Goal: Transaction & Acquisition: Book appointment/travel/reservation

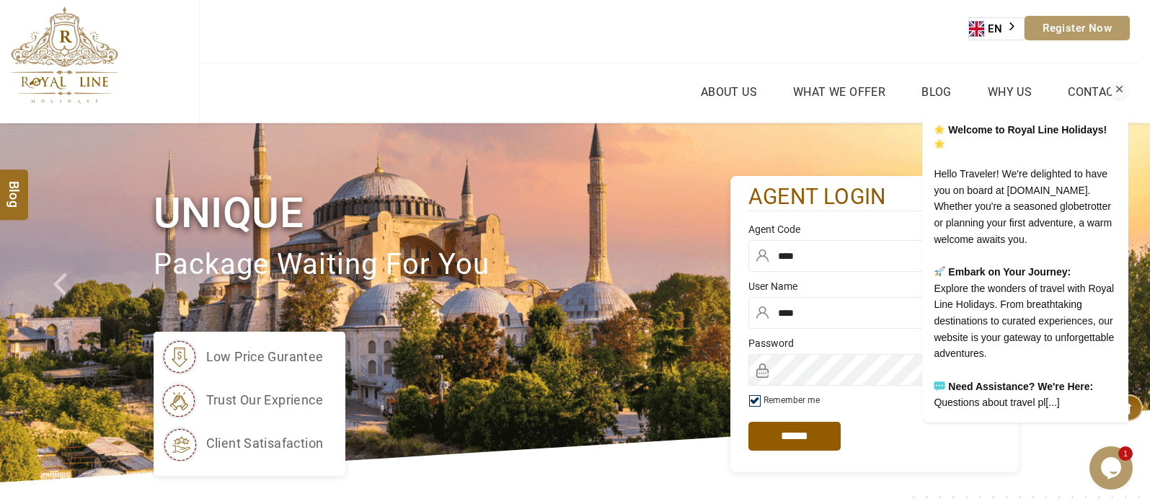
click at [1116, 83] on icon "Chat attention grabber" at bounding box center [1119, 89] width 13 height 13
click at [1118, 83] on icon "Chat attention grabber" at bounding box center [1119, 89] width 13 height 13
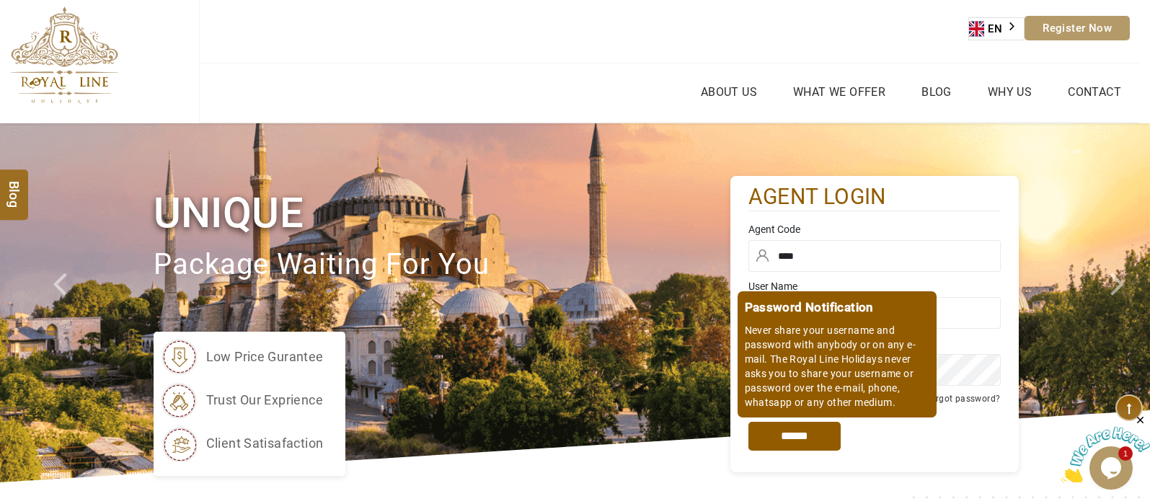
click at [820, 430] on input "*****" at bounding box center [794, 436] width 92 height 29
click at [806, 435] on input "*****" at bounding box center [794, 436] width 92 height 29
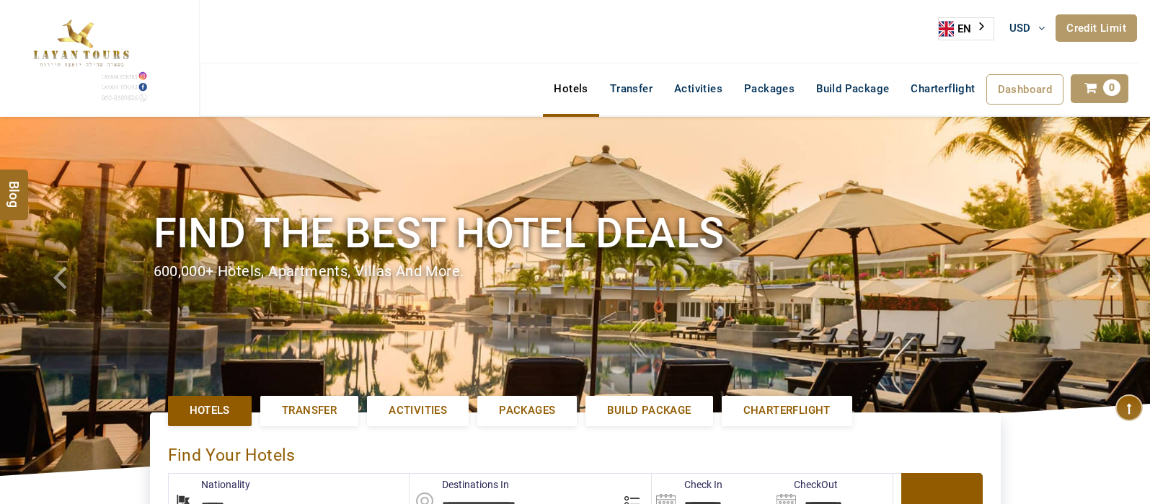
select select "******"
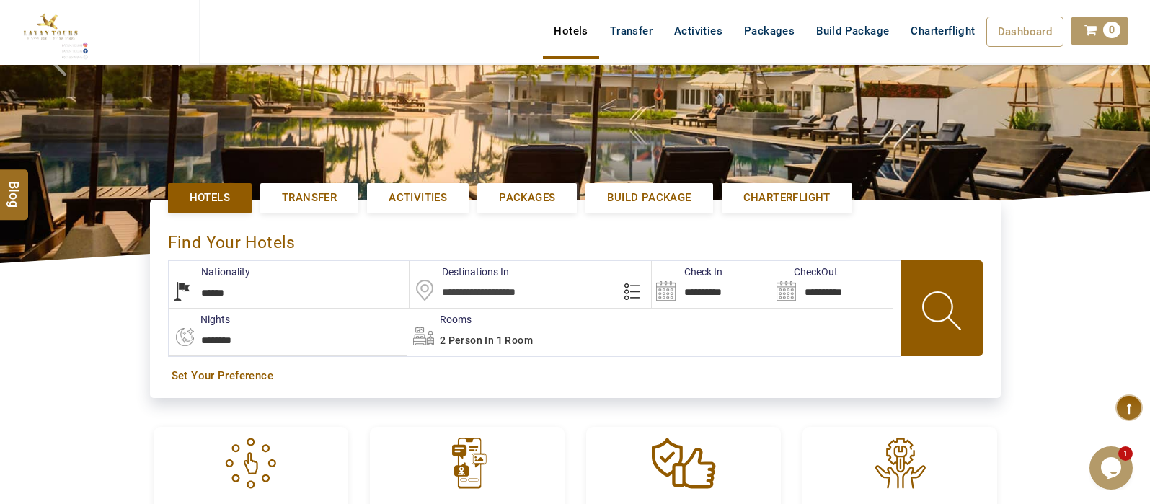
scroll to position [262, 0]
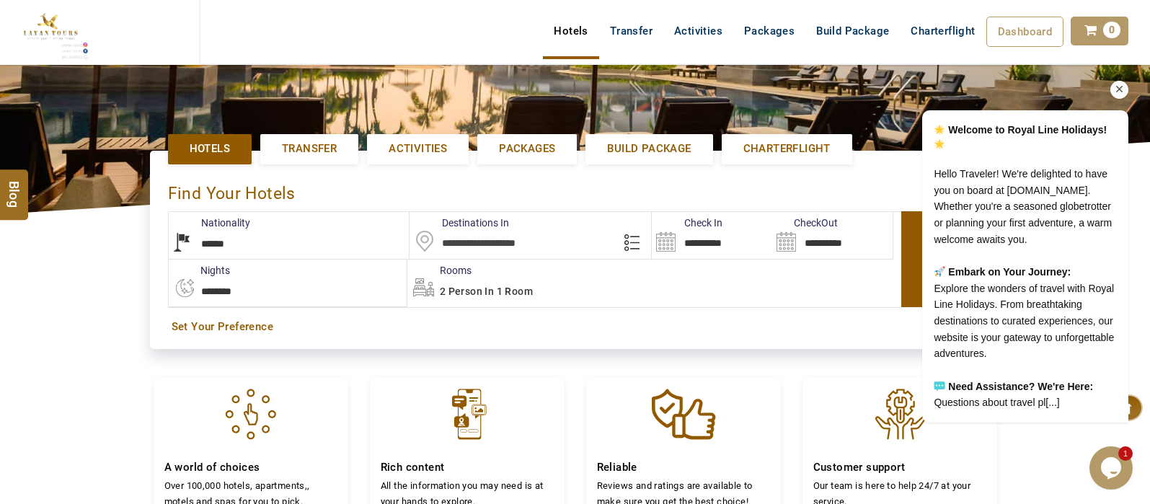
click at [1123, 83] on icon "Chat attention grabber" at bounding box center [1119, 89] width 13 height 13
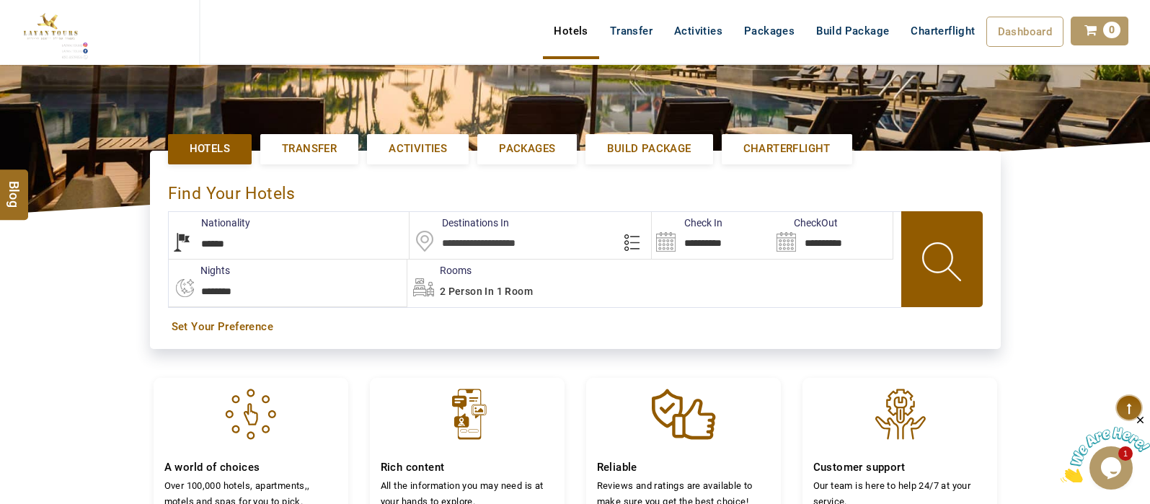
click at [478, 239] on input "text" at bounding box center [529, 235] width 241 height 47
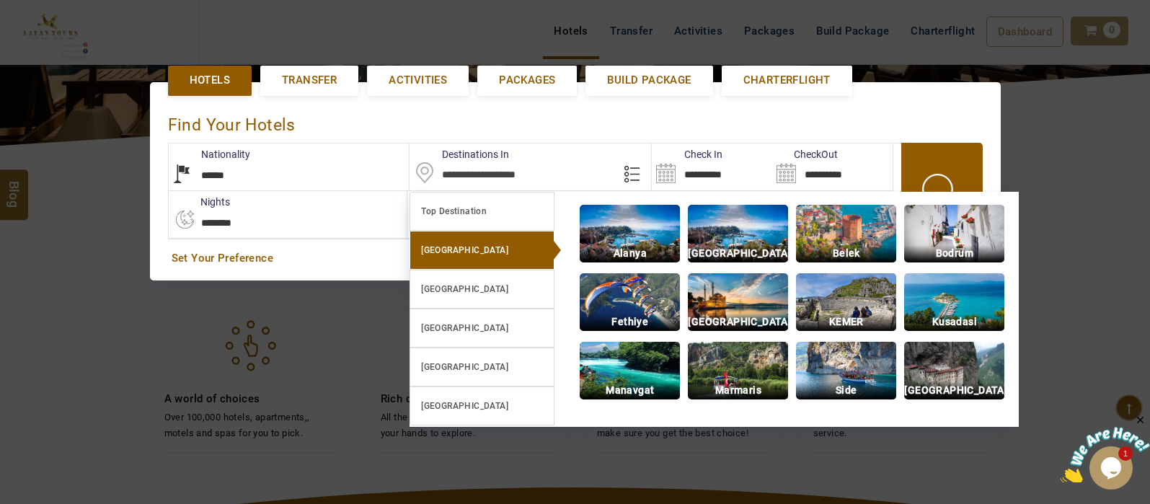
scroll to position [332, 0]
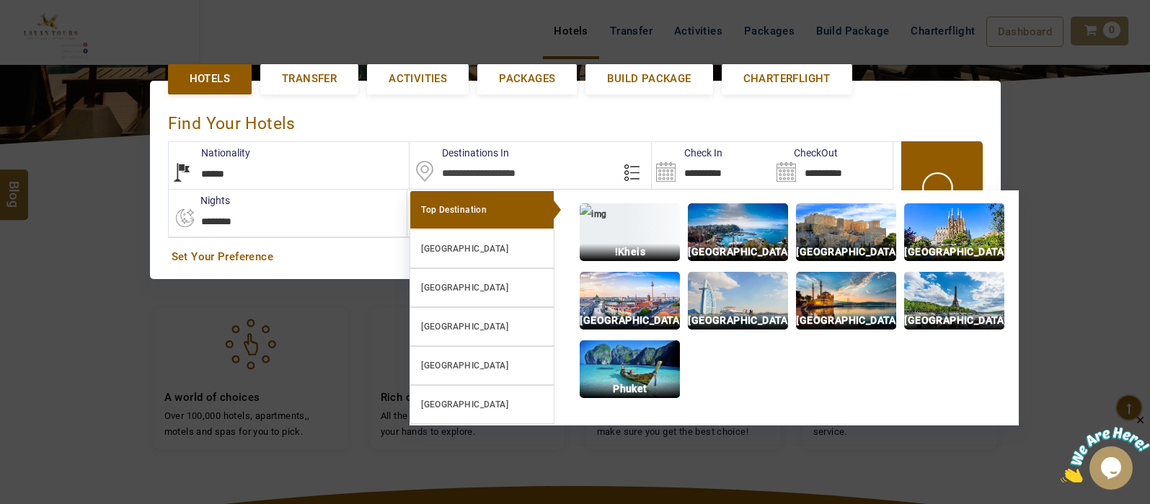
click input "******" at bounding box center [0, 0] width 0 height 0
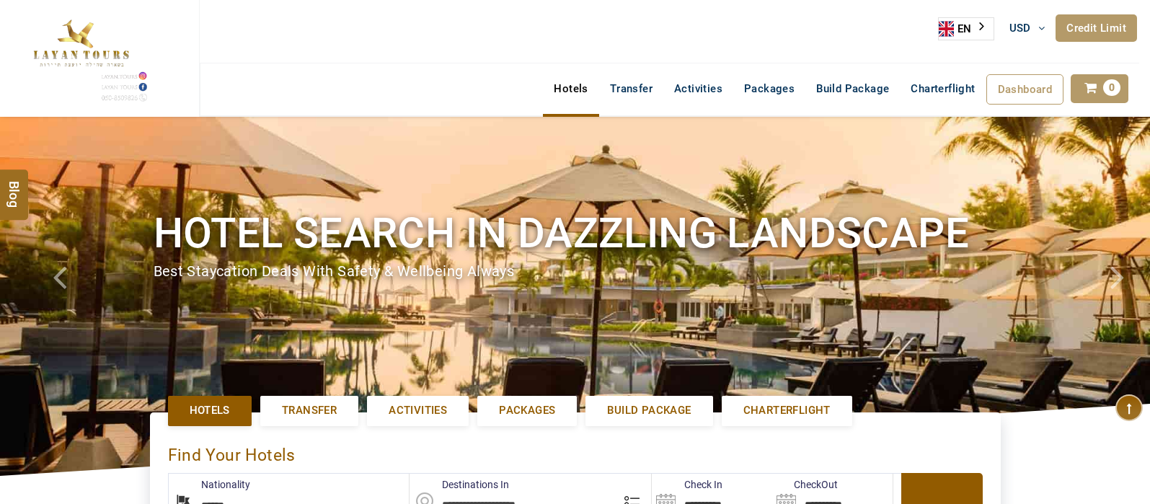
select select "******"
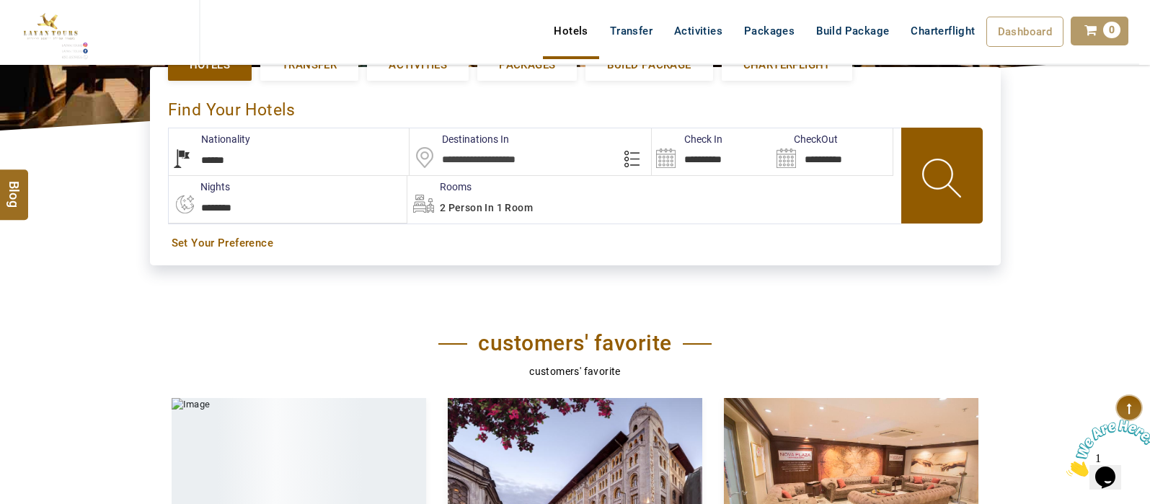
scroll to position [348, 0]
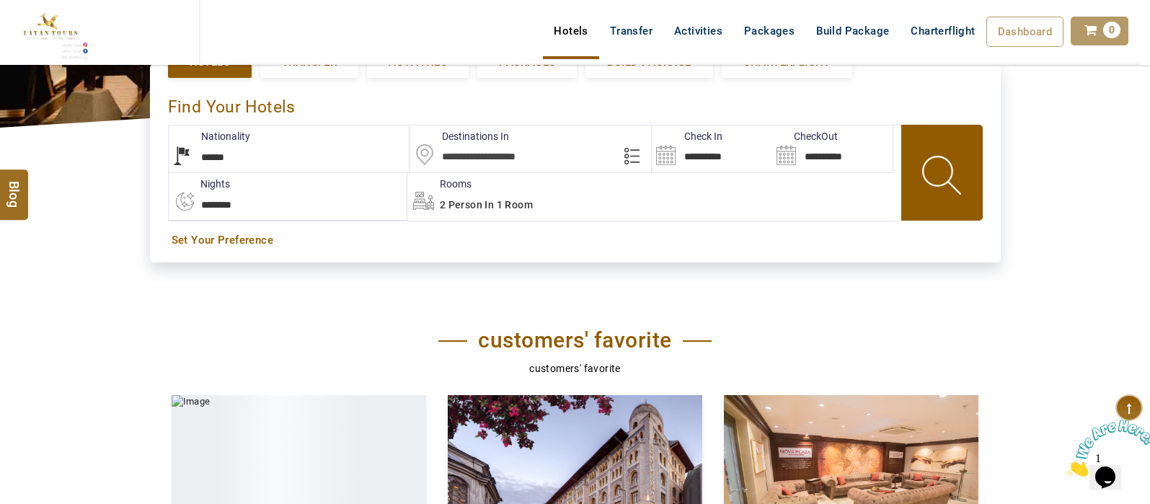
click at [497, 164] on input "text" at bounding box center [529, 148] width 241 height 47
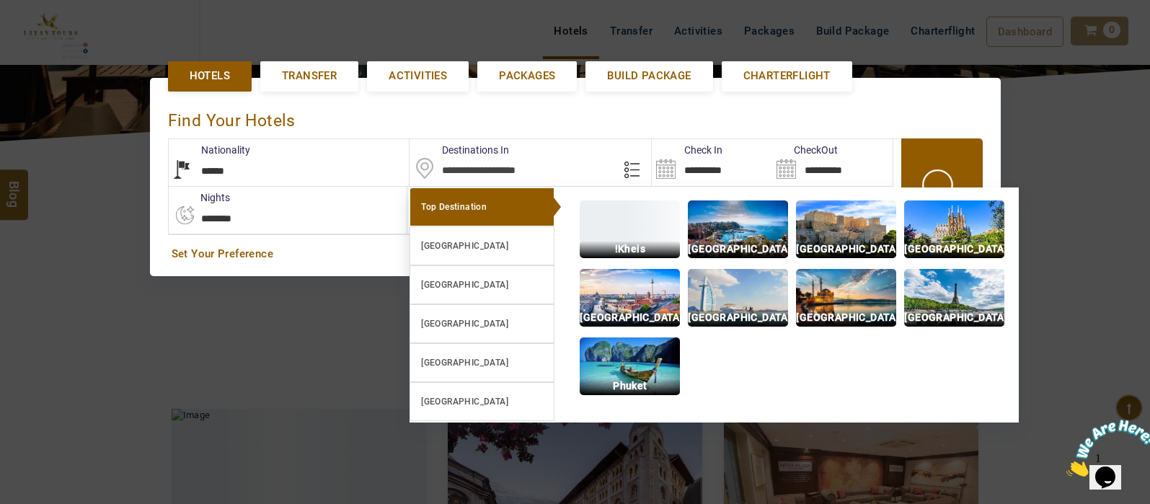
scroll to position [332, 0]
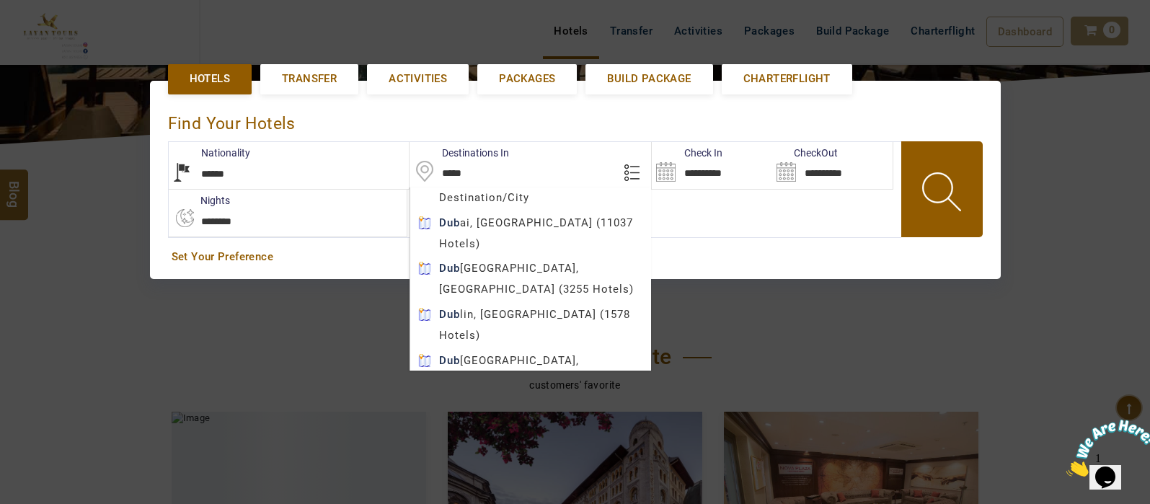
type input "*****"
click at [560, 221] on div "2 Person in 1 Room" at bounding box center [653, 213] width 493 height 47
click at [584, 220] on div "2 Person in 1 Room" at bounding box center [653, 213] width 493 height 47
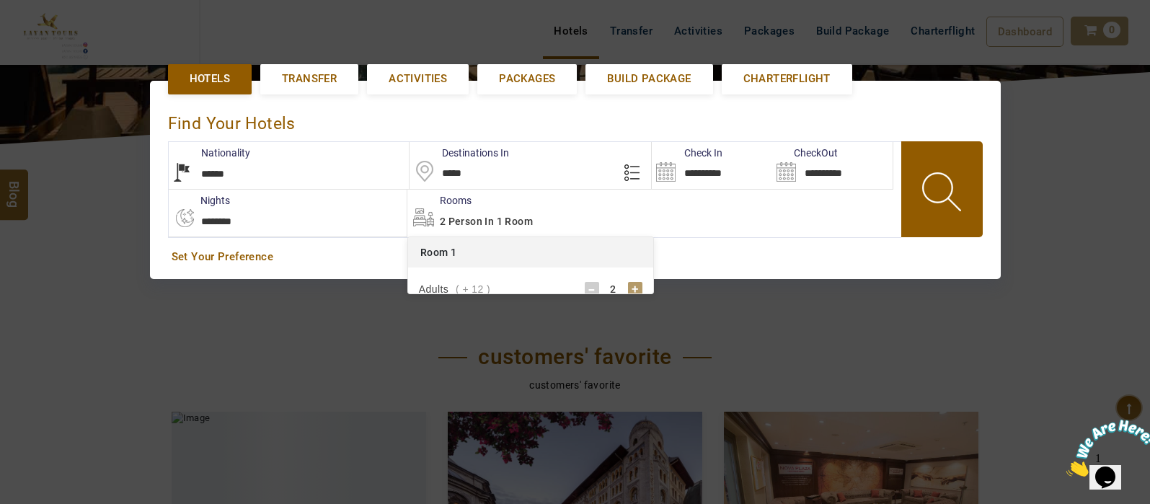
click at [608, 220] on div "2 Person in 1 Room" at bounding box center [653, 213] width 493 height 47
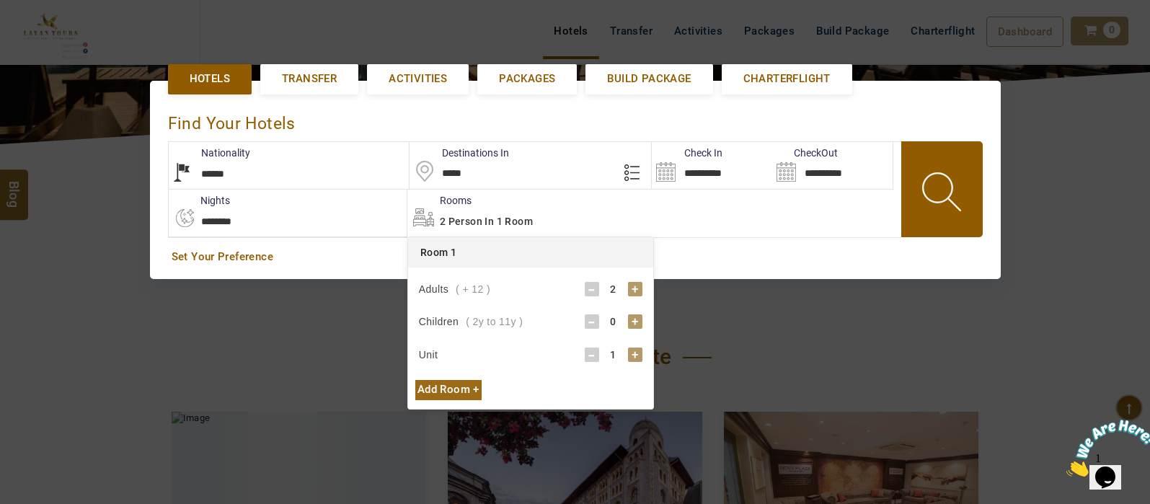
click at [634, 320] on div "+" at bounding box center [635, 321] width 14 height 14
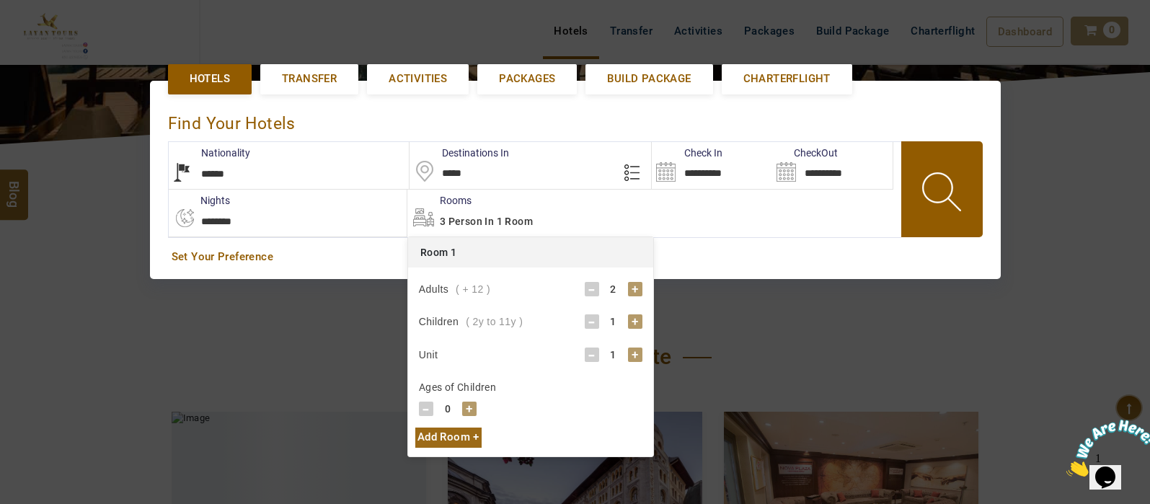
click at [633, 286] on div "+" at bounding box center [635, 289] width 14 height 14
click at [635, 316] on div "+" at bounding box center [635, 321] width 14 height 14
click at [467, 408] on div "+" at bounding box center [469, 408] width 14 height 14
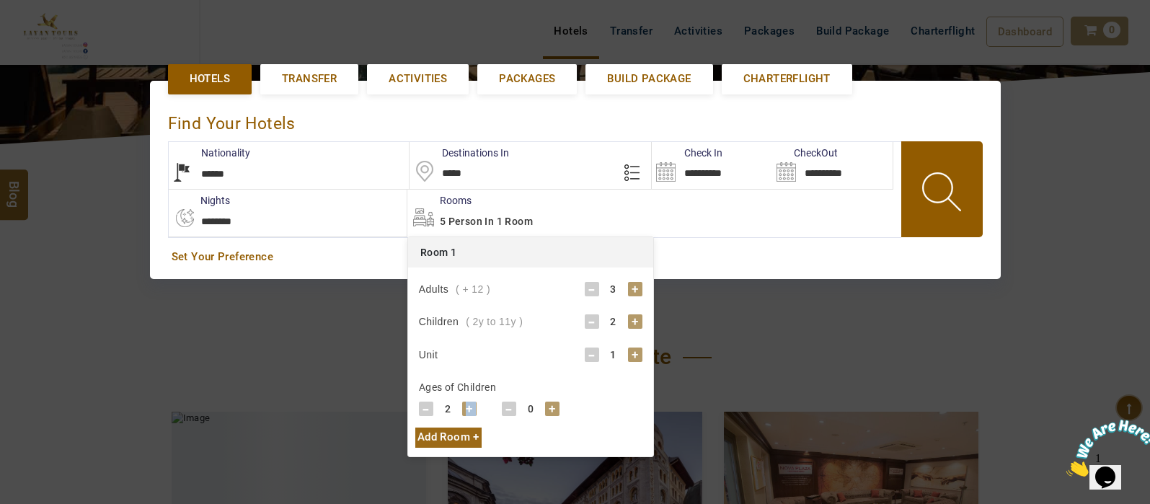
click at [467, 408] on div "+" at bounding box center [469, 408] width 14 height 14
click at [548, 405] on div "+" at bounding box center [552, 408] width 14 height 14
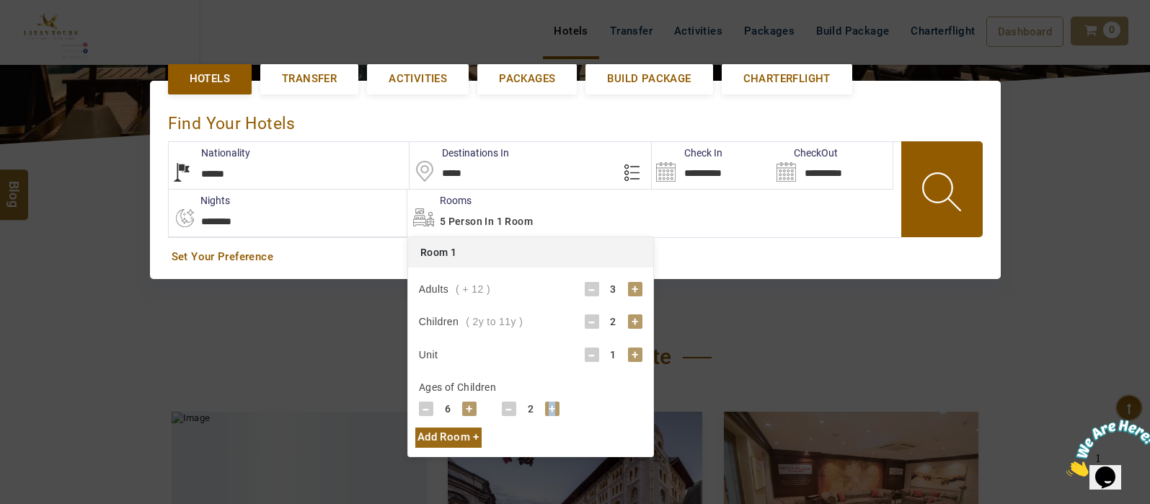
click at [548, 405] on div "+" at bounding box center [552, 408] width 14 height 14
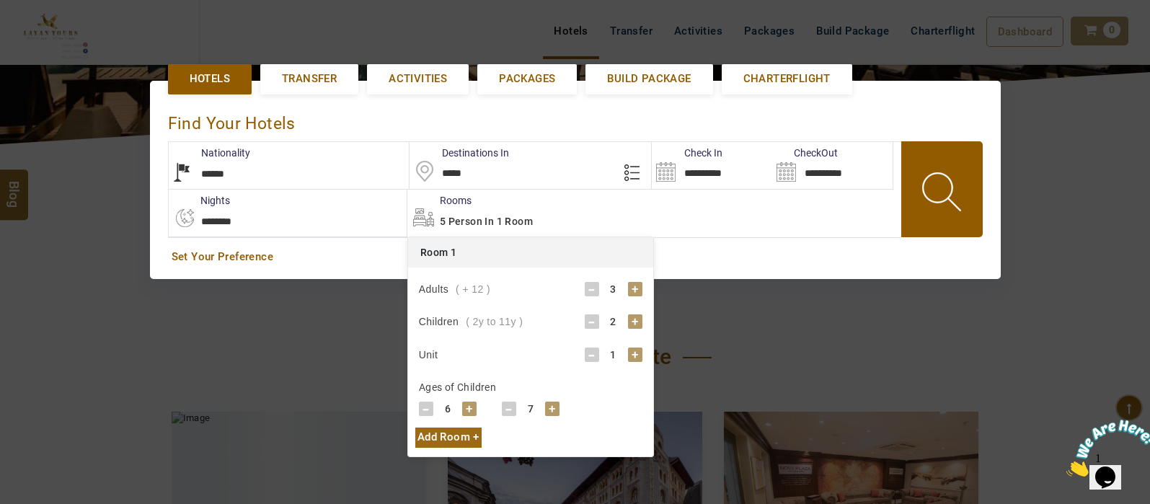
click at [548, 405] on div "+" at bounding box center [552, 408] width 14 height 14
click at [949, 197] on span at bounding box center [942, 194] width 65 height 71
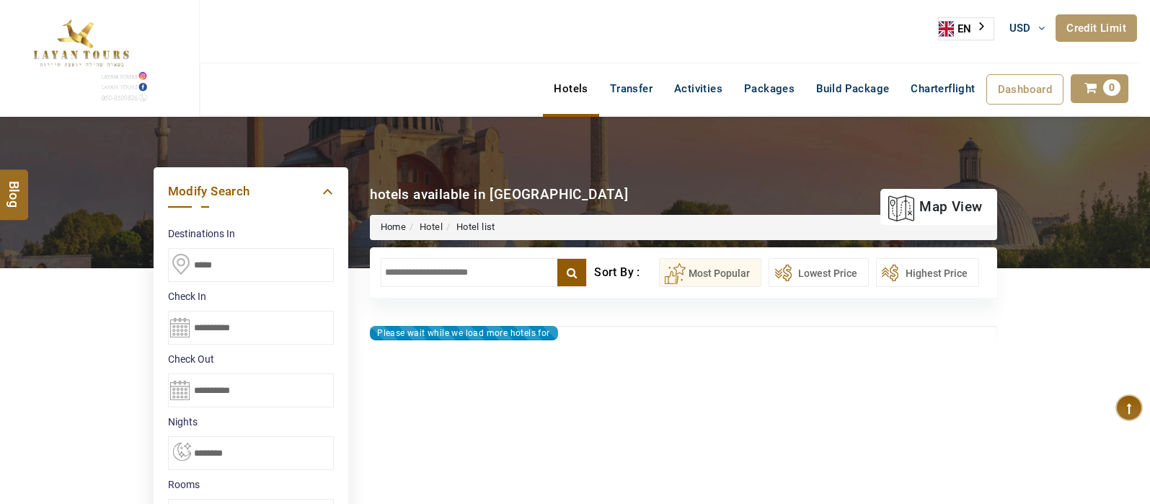
type input "**********"
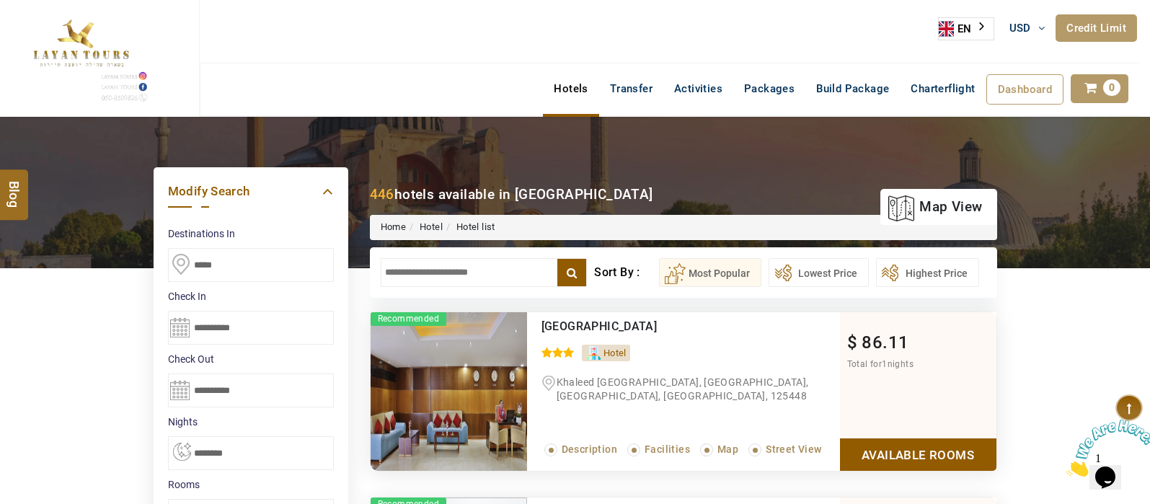
click at [170, 327] on input "**********" at bounding box center [251, 328] width 166 height 34
drag, startPoint x: 1146, startPoint y: 19, endPoint x: 1152, endPoint y: 84, distance: 65.9
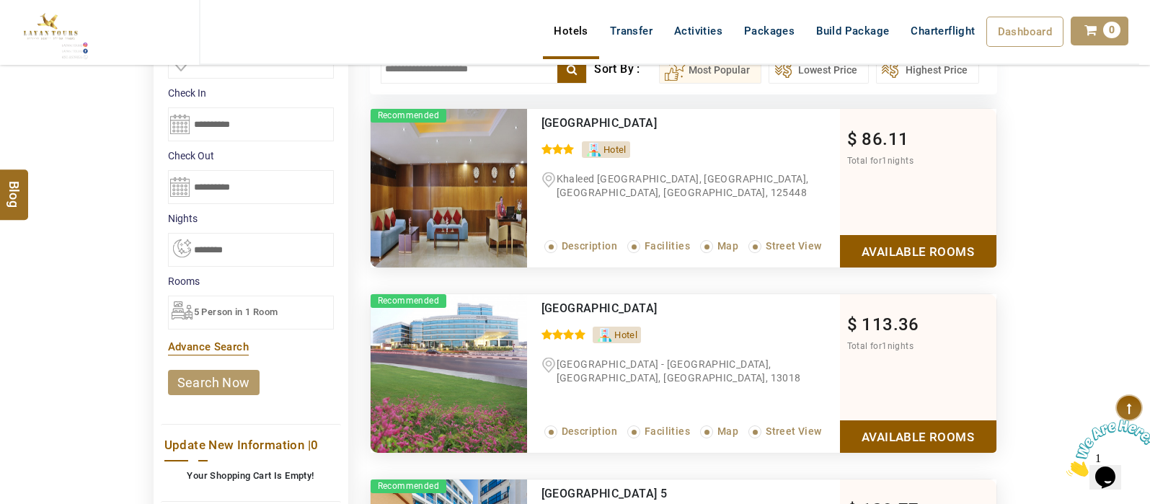
scroll to position [218, 0]
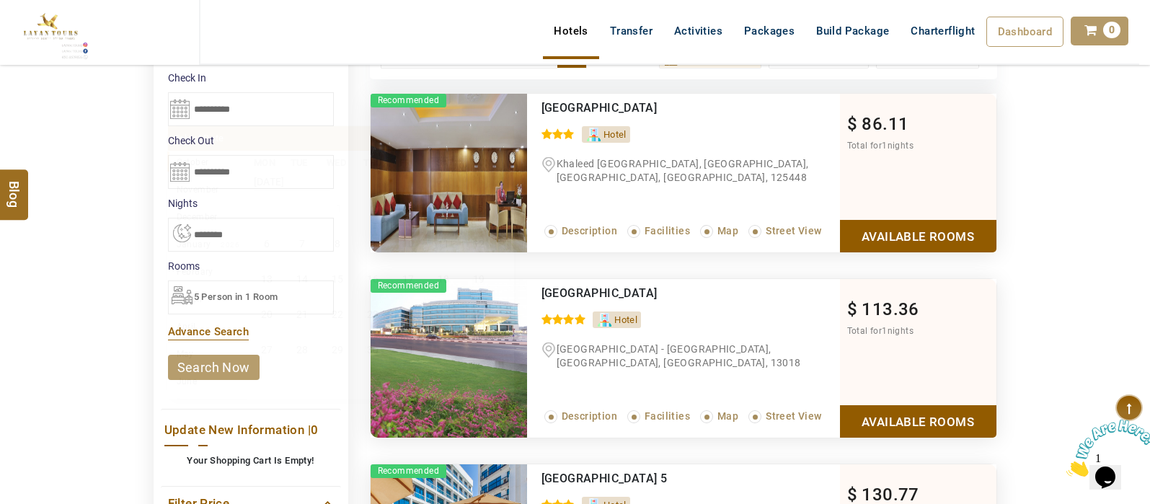
click at [177, 106] on input "**********" at bounding box center [251, 109] width 166 height 34
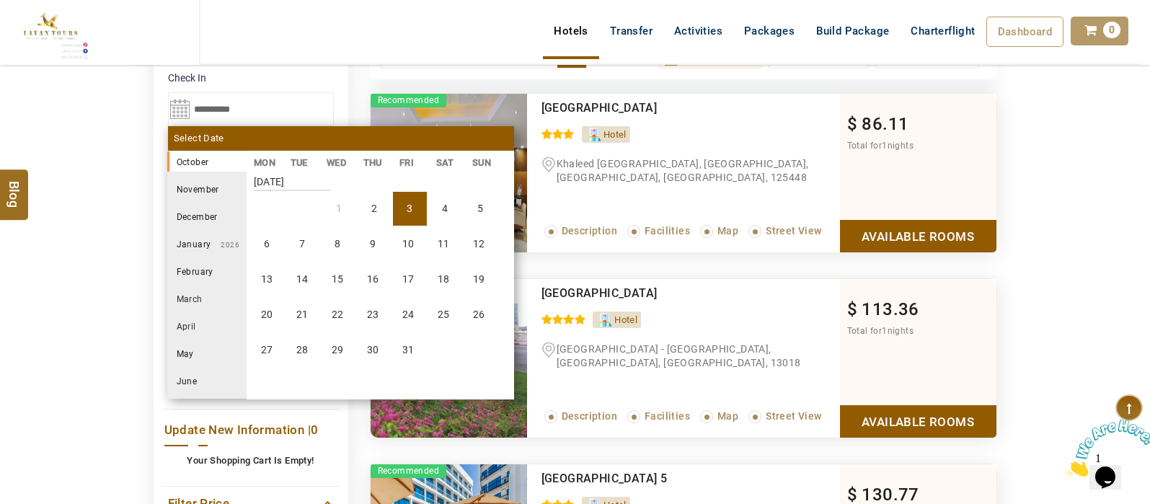
click at [210, 218] on li "December" at bounding box center [206, 216] width 79 height 20
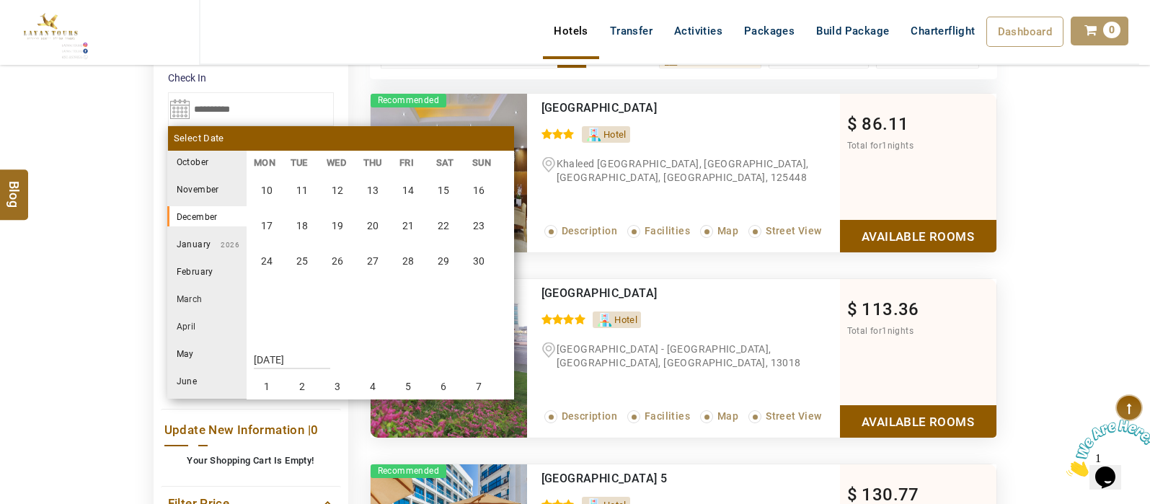
scroll to position [533, 0]
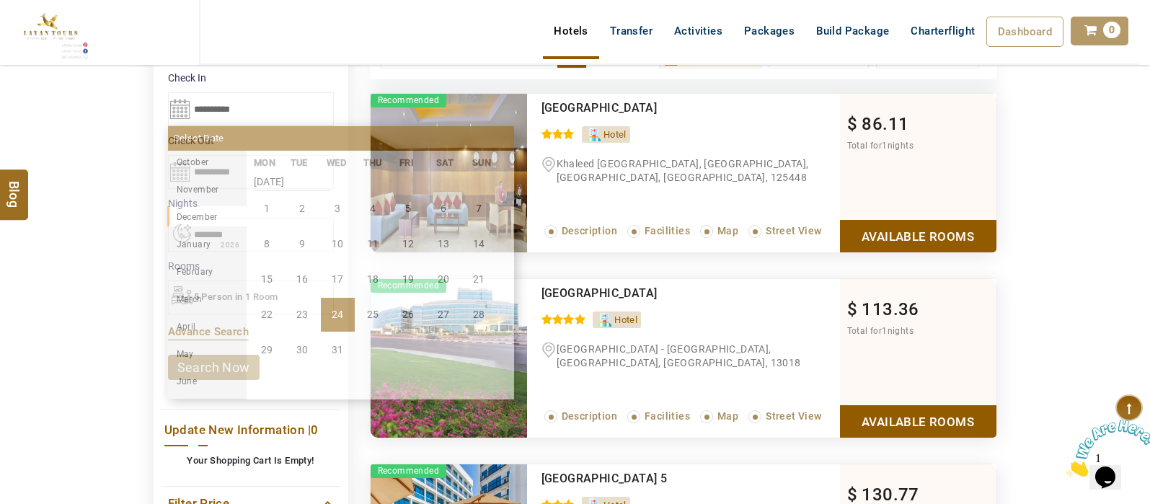
click at [335, 311] on li "24" at bounding box center [338, 315] width 34 height 34
type input "**********"
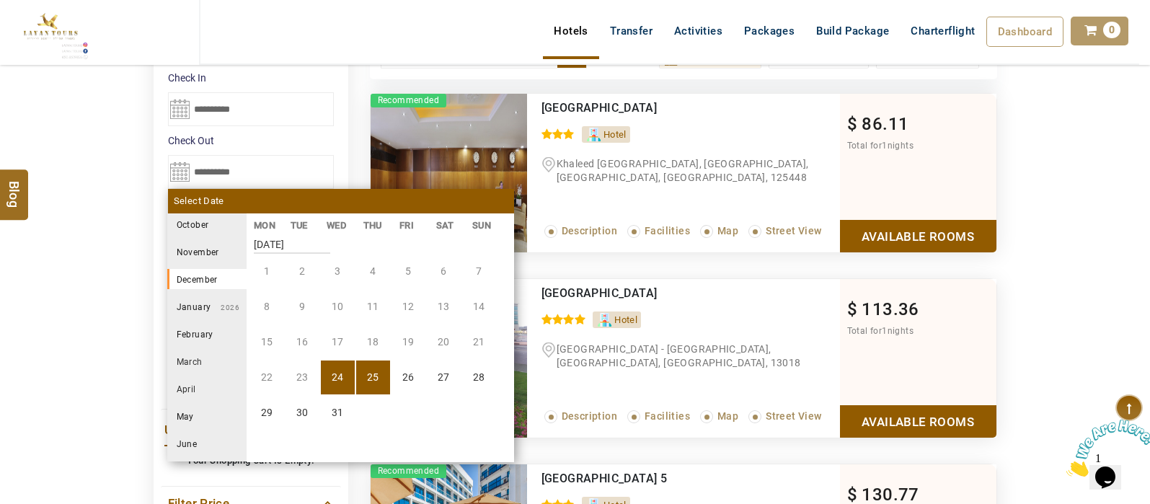
click at [203, 305] on li "January 2026" at bounding box center [206, 306] width 79 height 20
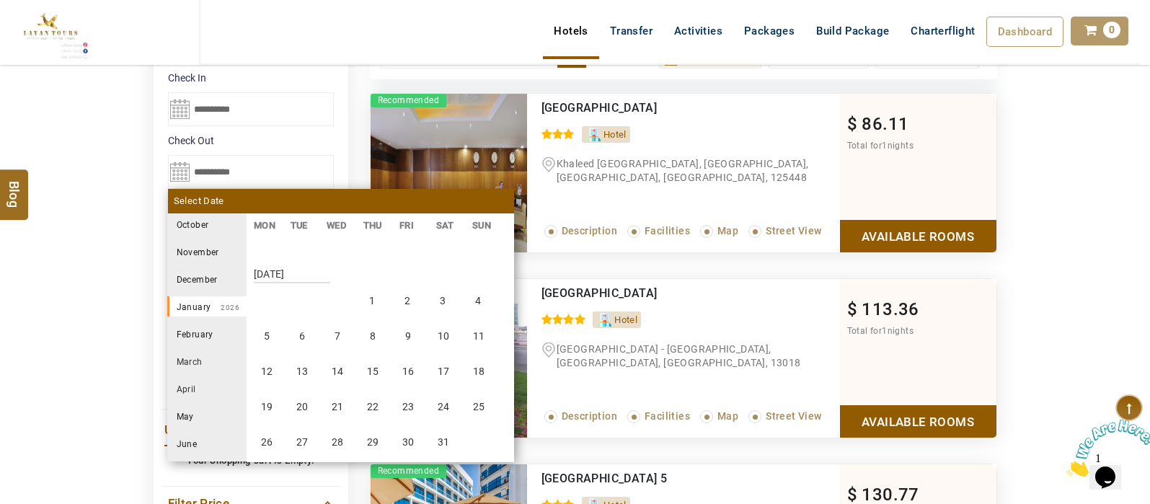
scroll to position [800, 0]
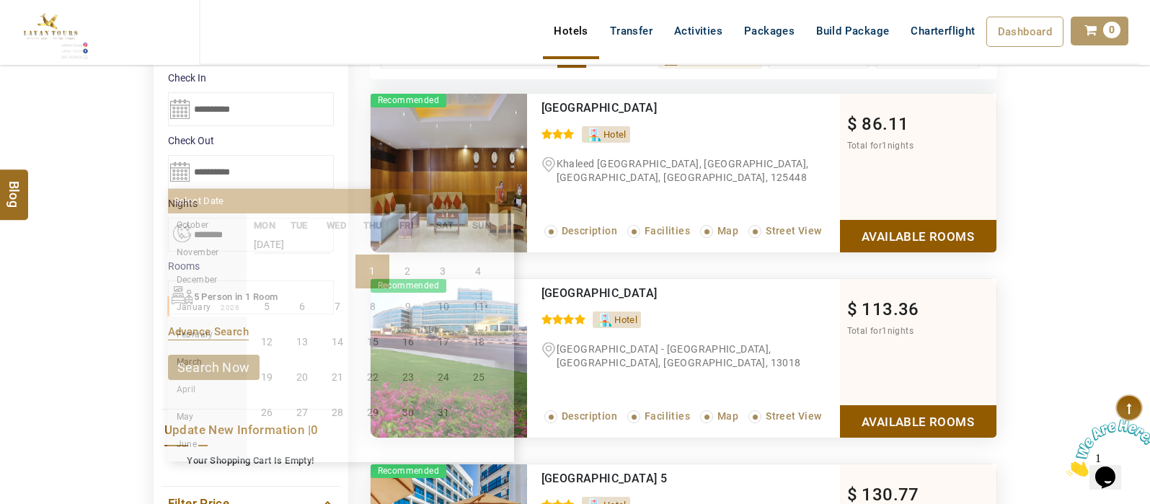
click at [368, 280] on li "1" at bounding box center [372, 271] width 34 height 34
type input "**********"
select select "*"
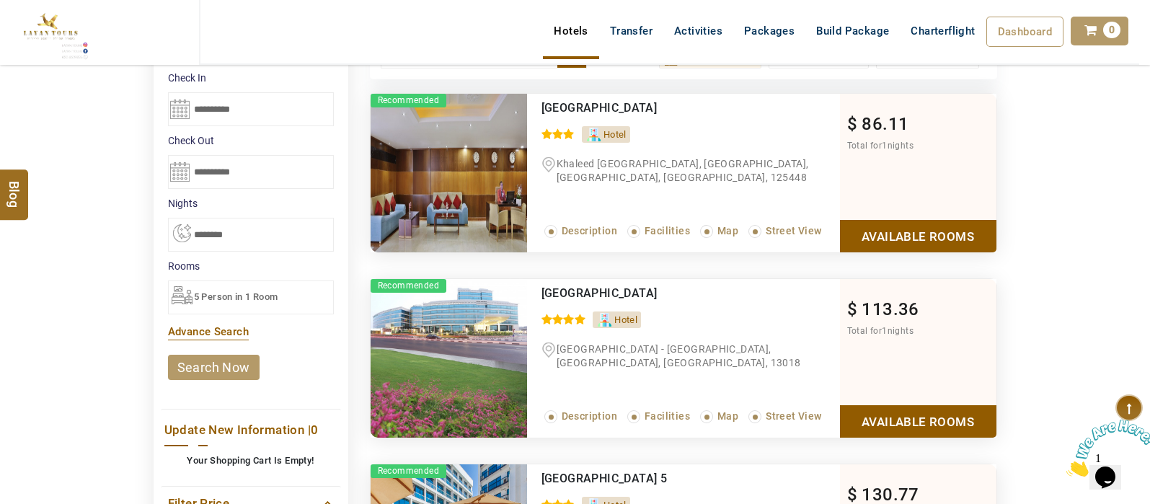
click at [230, 369] on link "search now" at bounding box center [214, 367] width 92 height 25
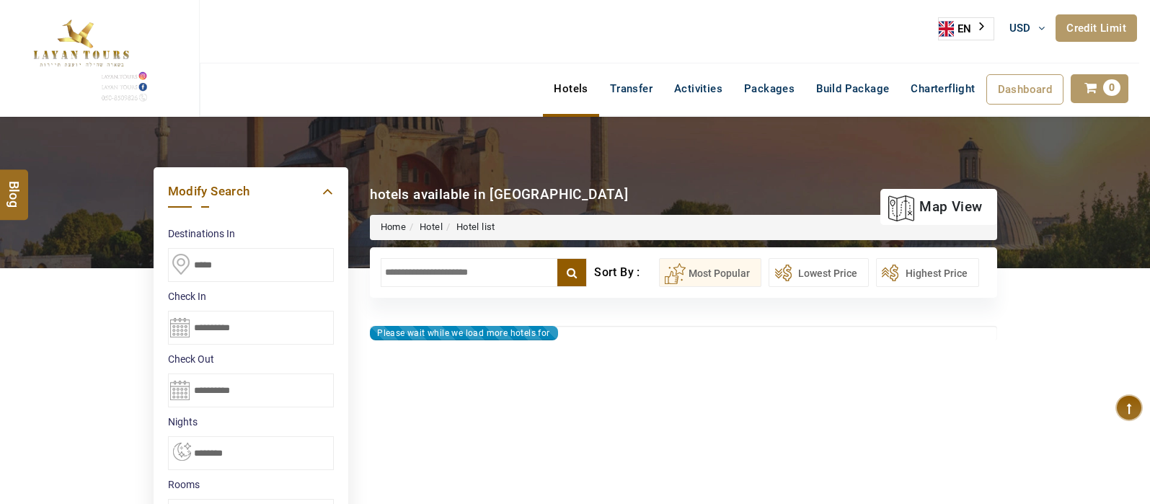
select select "*"
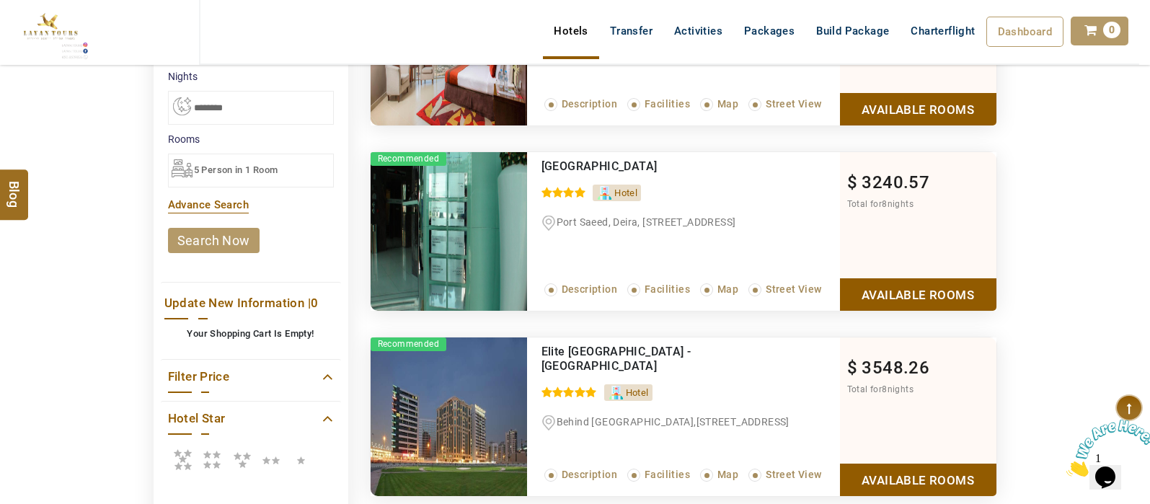
scroll to position [269, 0]
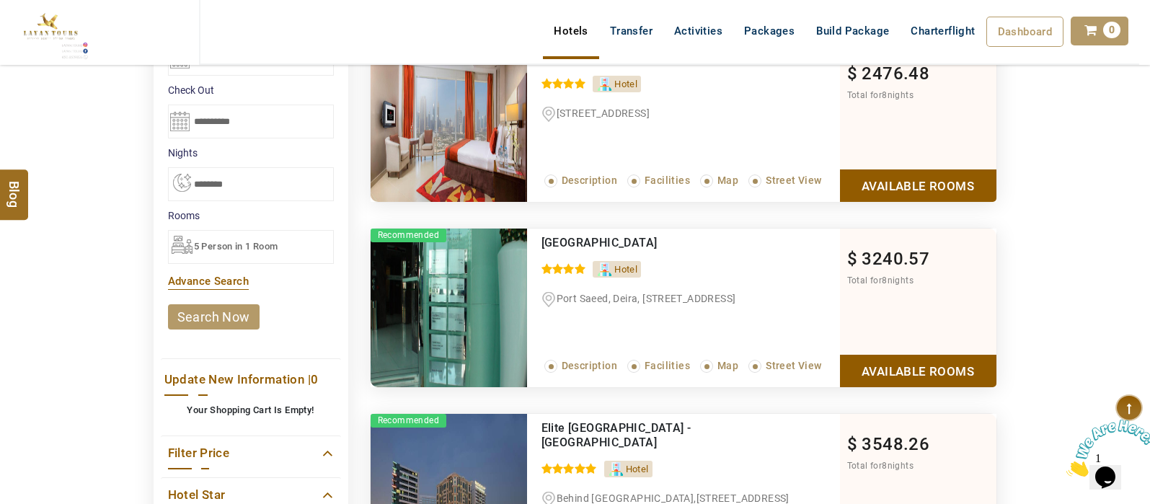
click at [241, 246] on span "5 Person in 1 Room" at bounding box center [236, 246] width 84 height 11
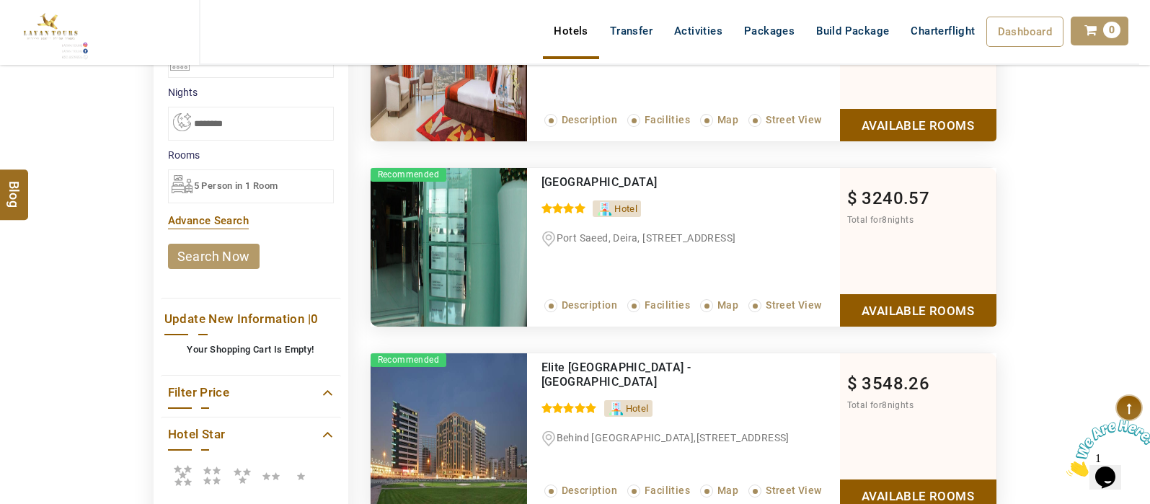
scroll to position [0, 0]
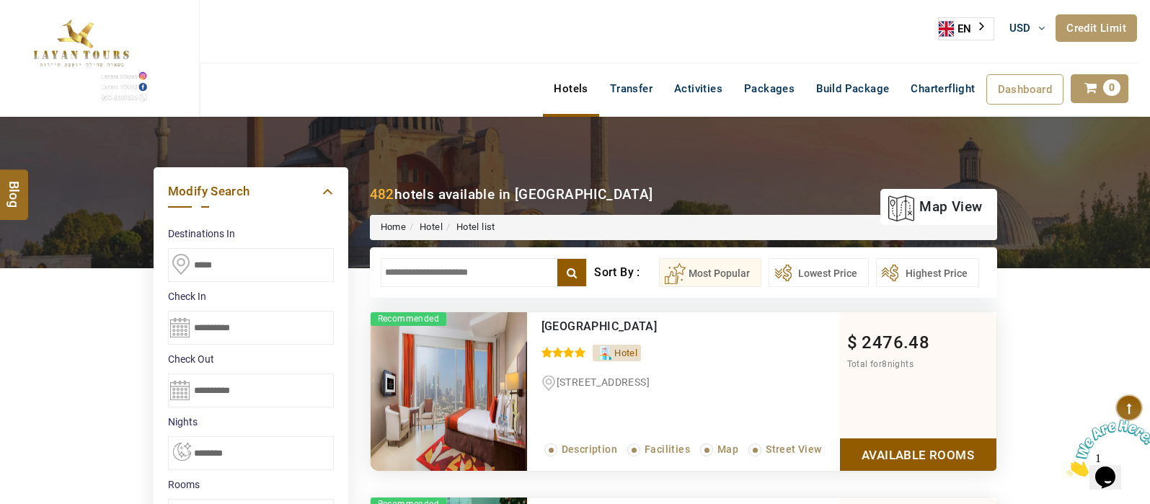
click at [468, 268] on input "text" at bounding box center [484, 272] width 207 height 29
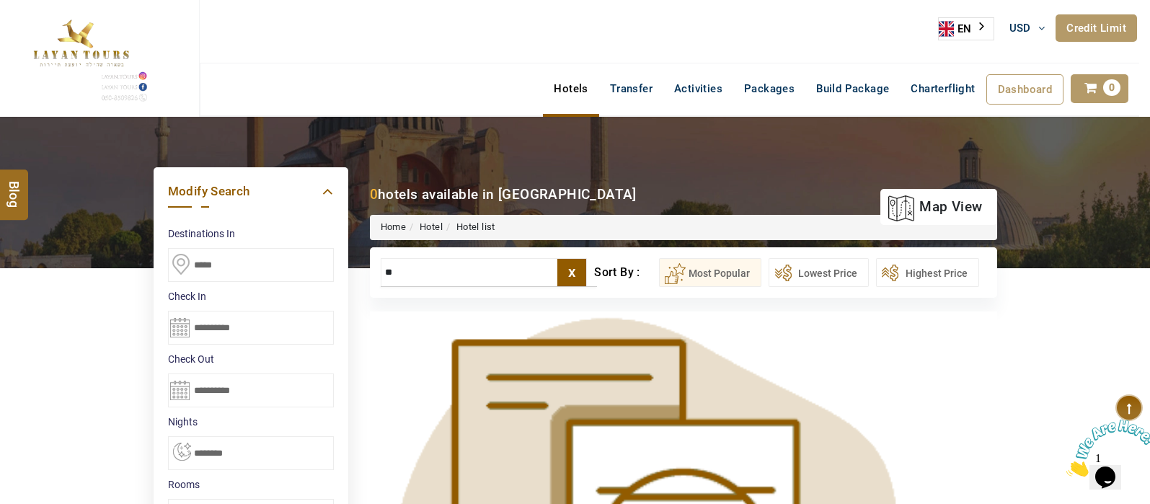
type input "*"
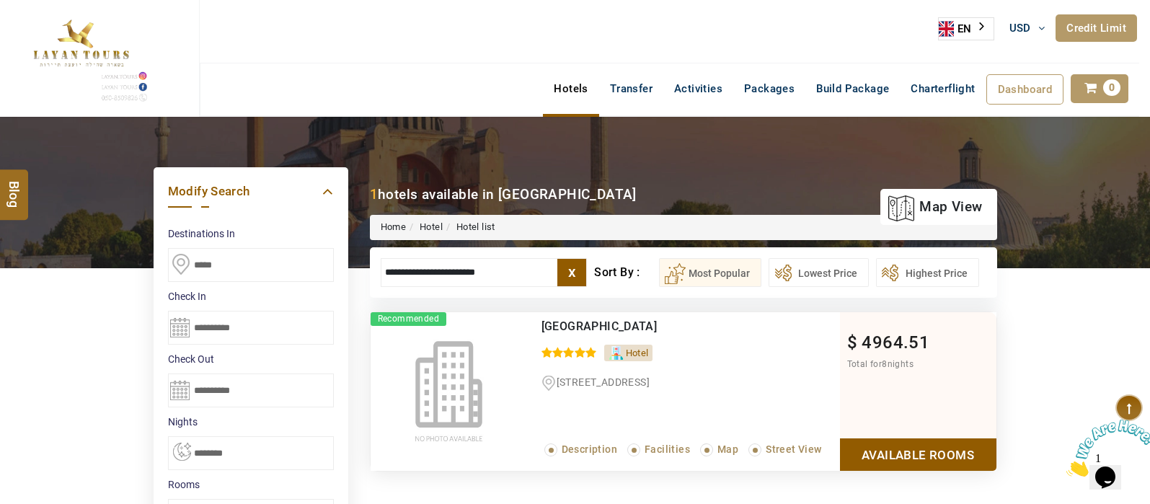
click at [920, 461] on link "Available Rooms" at bounding box center [918, 454] width 156 height 32
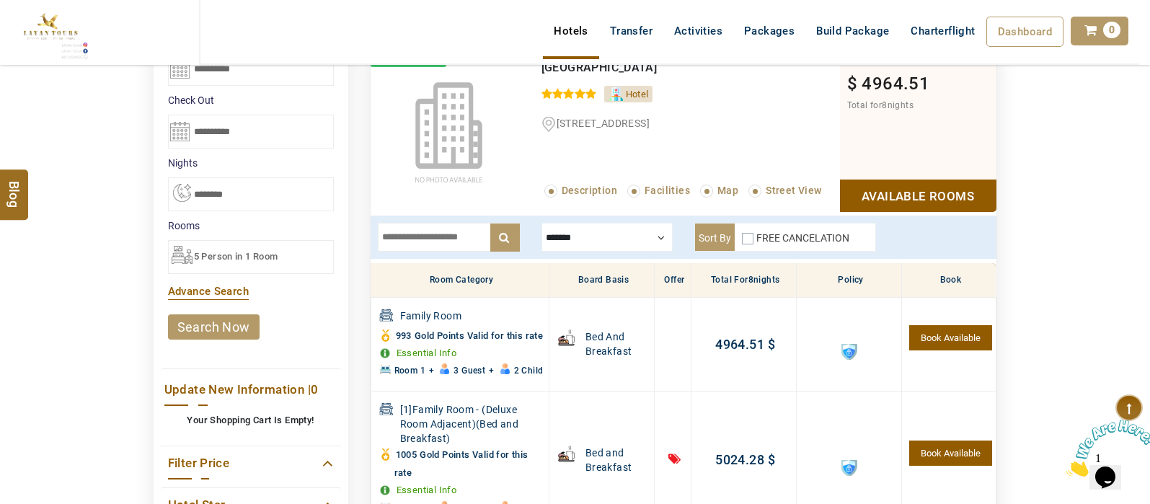
scroll to position [195, 0]
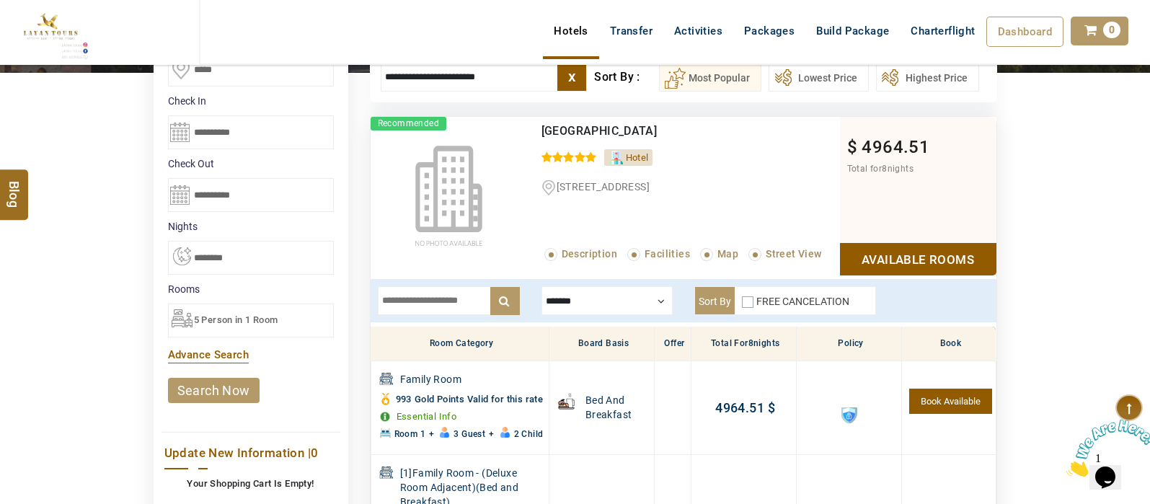
click at [515, 81] on header "SHAHLA BSHARA USD AED AED EUR € USD $ INR ₹ THB ฿ IDR Rp BHD BHD TRY ₺ Credit L…" at bounding box center [575, 50] width 1150 height 101
click at [519, 74] on header "SHAHLA BSHARA USD AED AED EUR € USD $ INR ₹ THB ฿ IDR Rp BHD BHD TRY ₺ Credit L…" at bounding box center [575, 50] width 1150 height 101
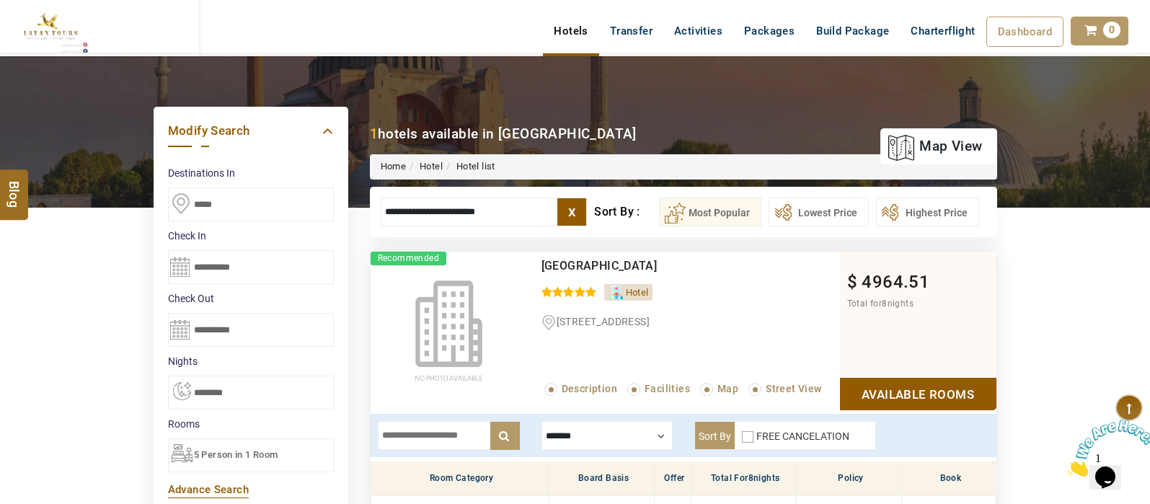
scroll to position [0, 0]
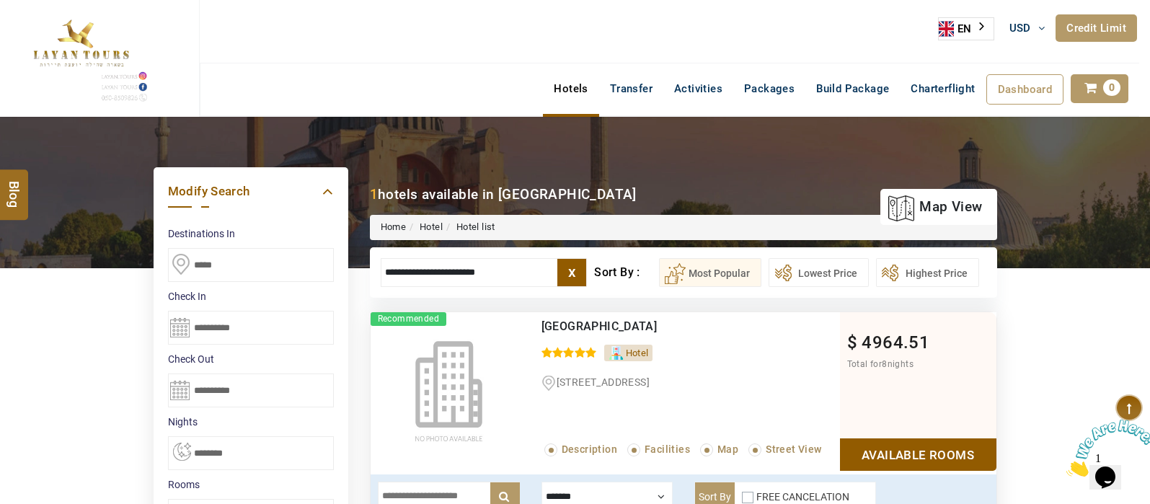
click at [502, 268] on input "**********" at bounding box center [484, 272] width 207 height 29
type input "*"
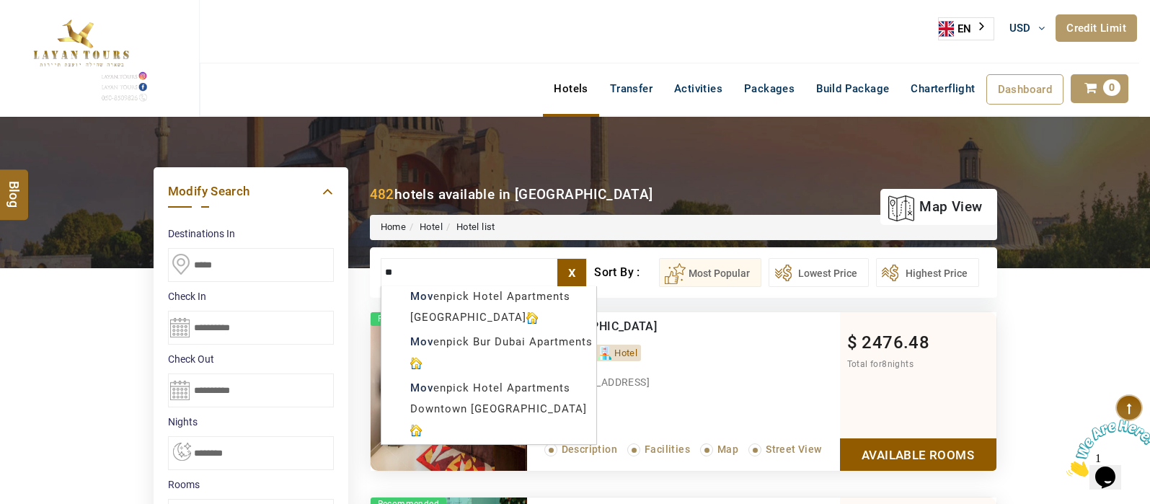
type input "*"
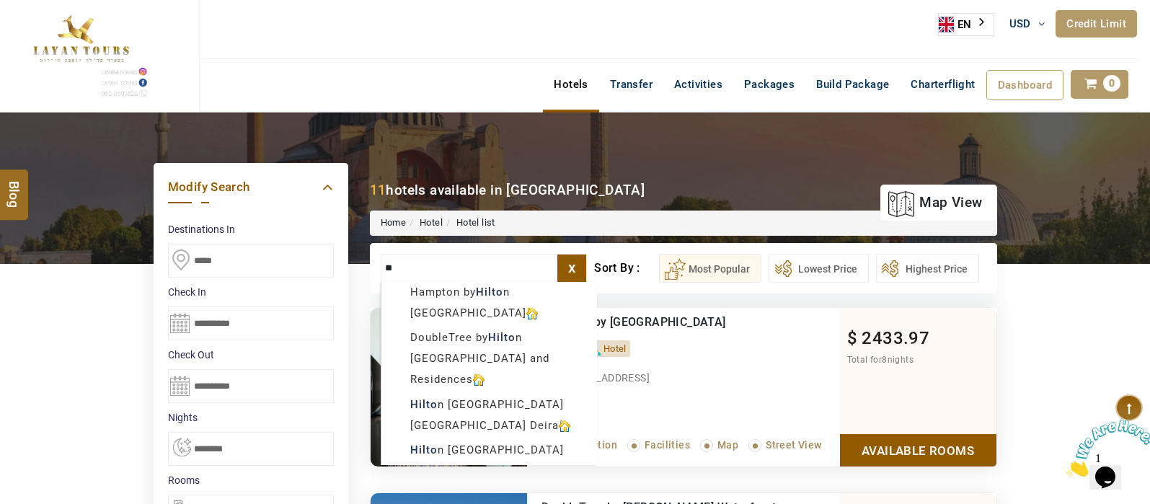
type input "*"
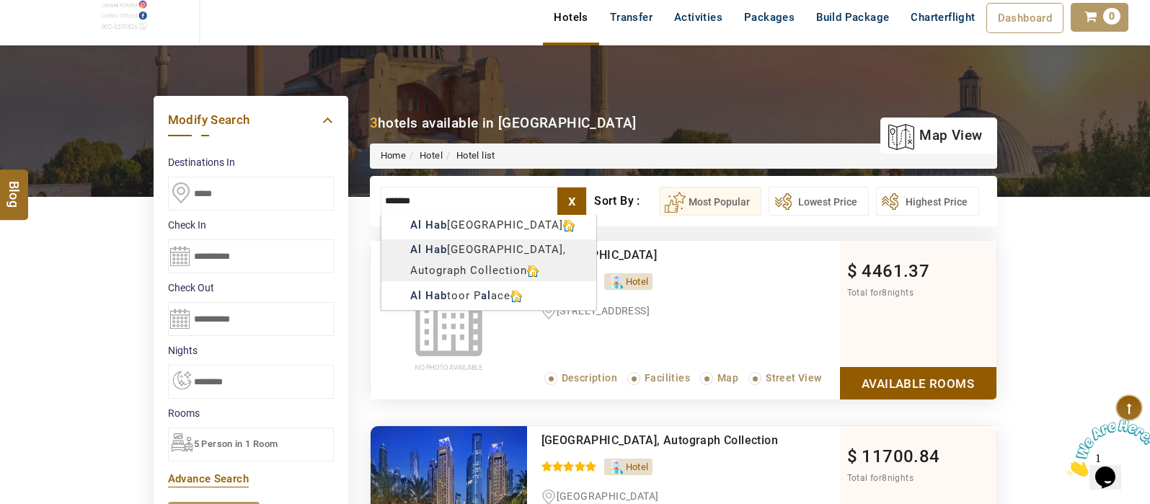
scroll to position [75, 0]
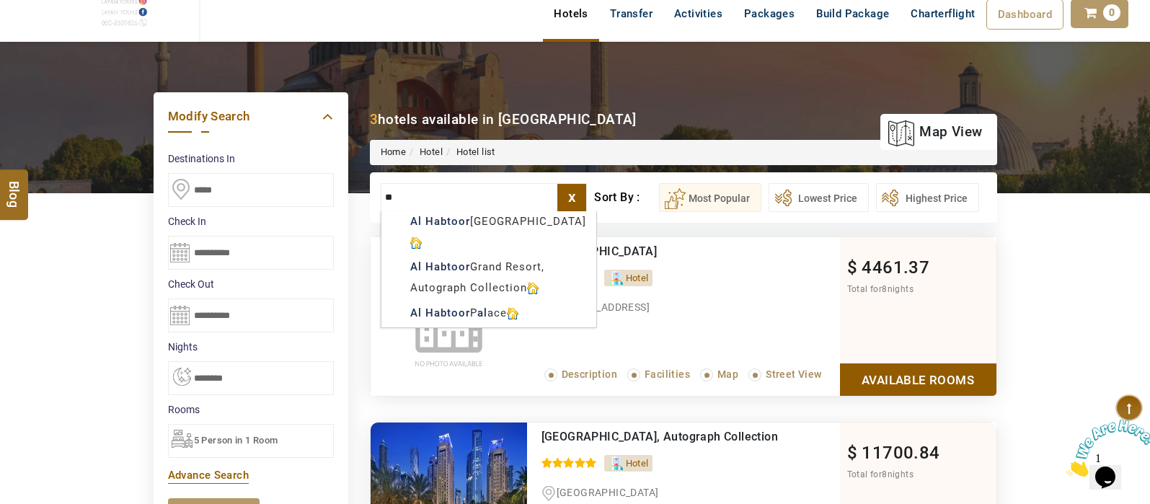
type input "*"
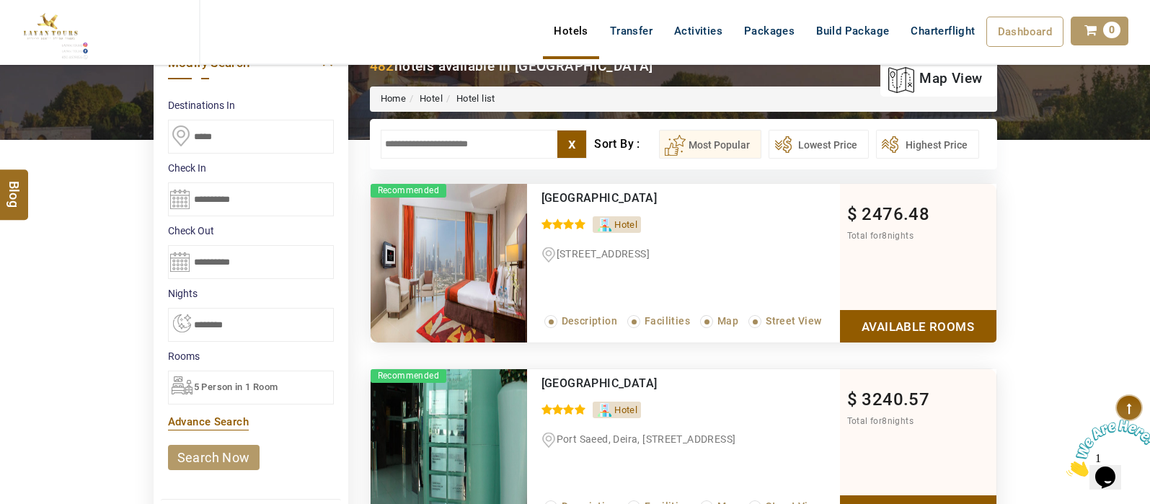
scroll to position [0, 0]
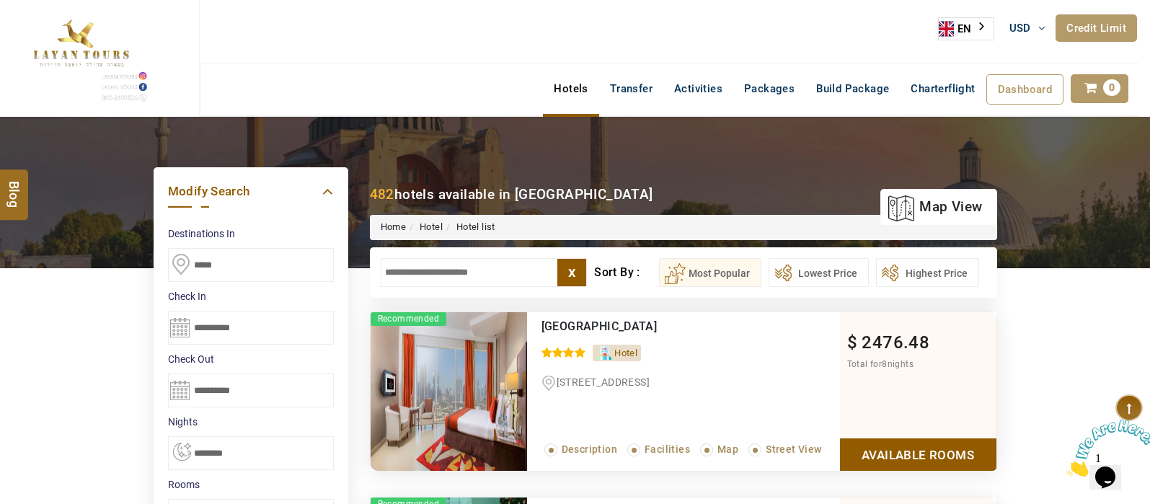
click at [472, 258] on input "text" at bounding box center [484, 272] width 207 height 29
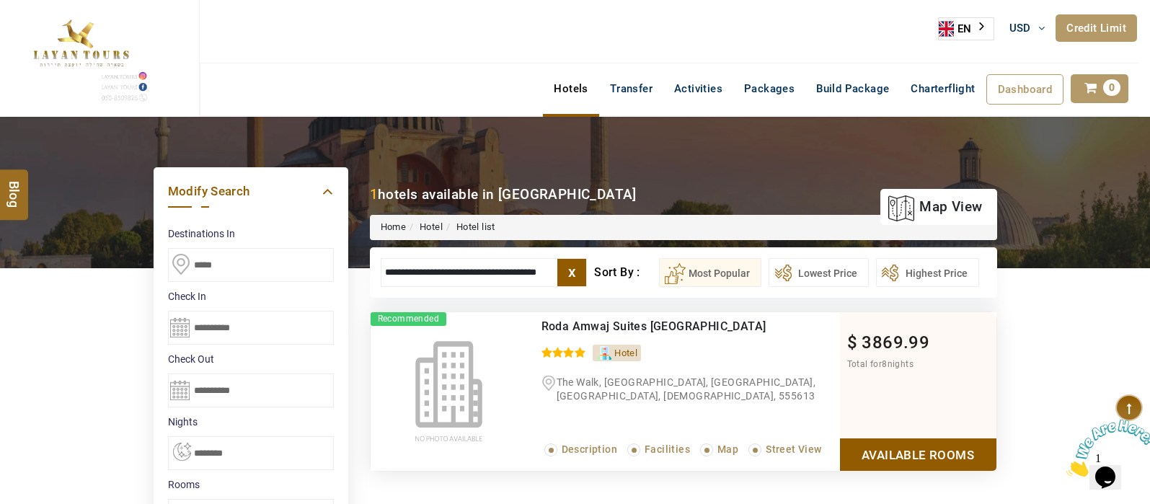
type input "**********"
click at [941, 452] on link "Available Rooms" at bounding box center [918, 454] width 156 height 32
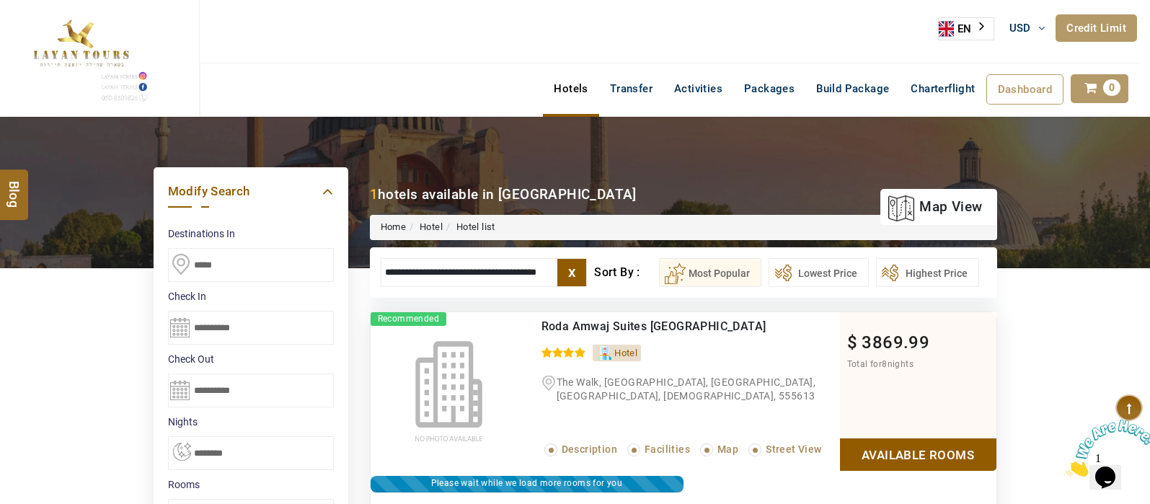
scroll to position [275, 0]
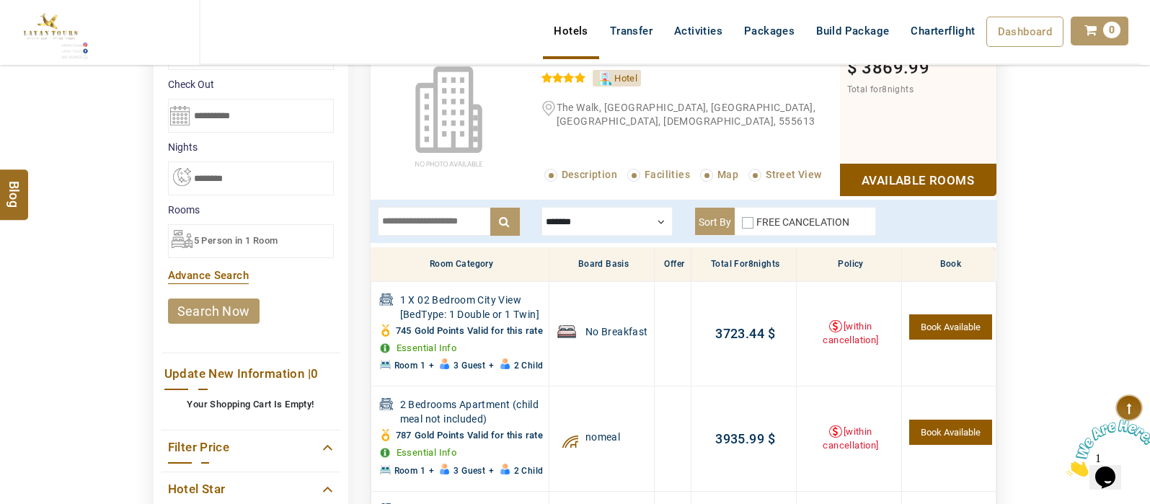
click at [641, 225] on div at bounding box center [606, 221] width 131 height 29
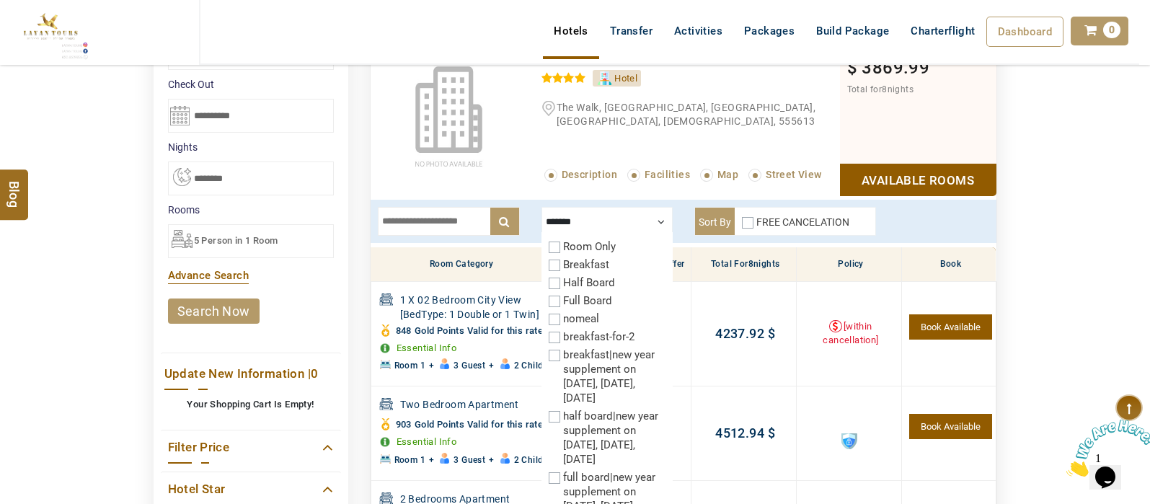
click at [941, 177] on link "Available Rooms" at bounding box center [918, 180] width 156 height 32
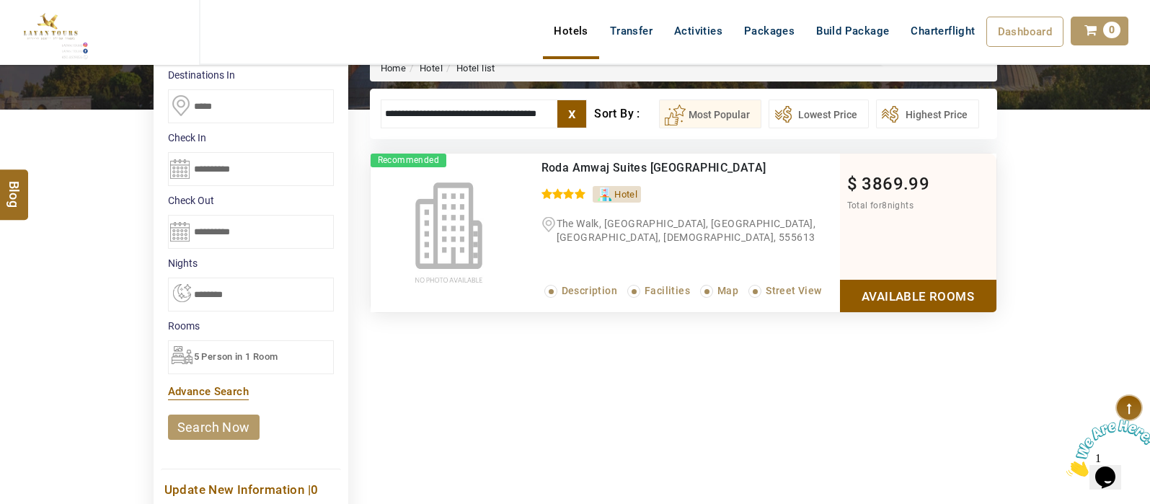
scroll to position [167, 0]
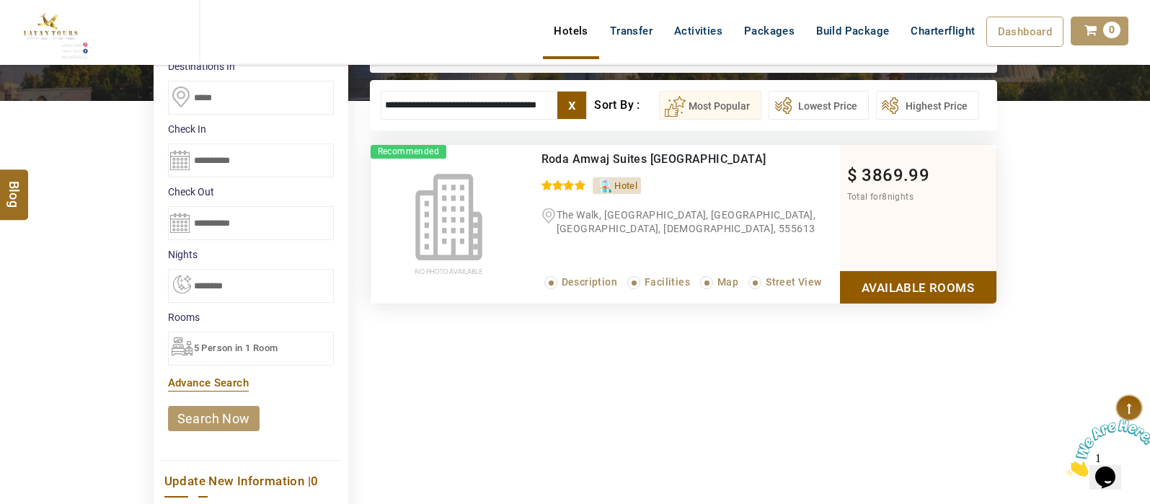
click at [941, 300] on link "Available Rooms" at bounding box center [918, 287] width 156 height 32
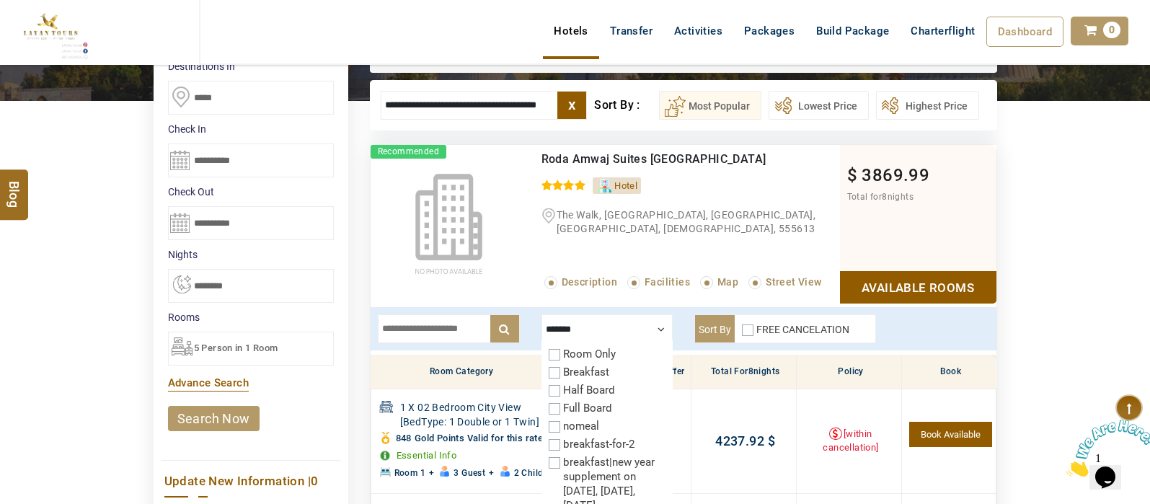
click at [654, 326] on div at bounding box center [606, 328] width 131 height 29
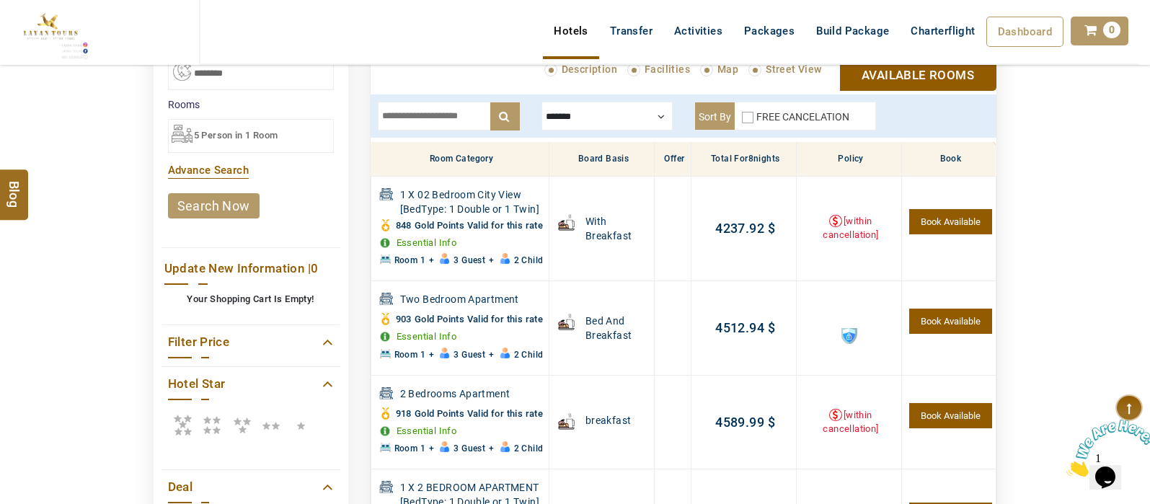
scroll to position [392, 0]
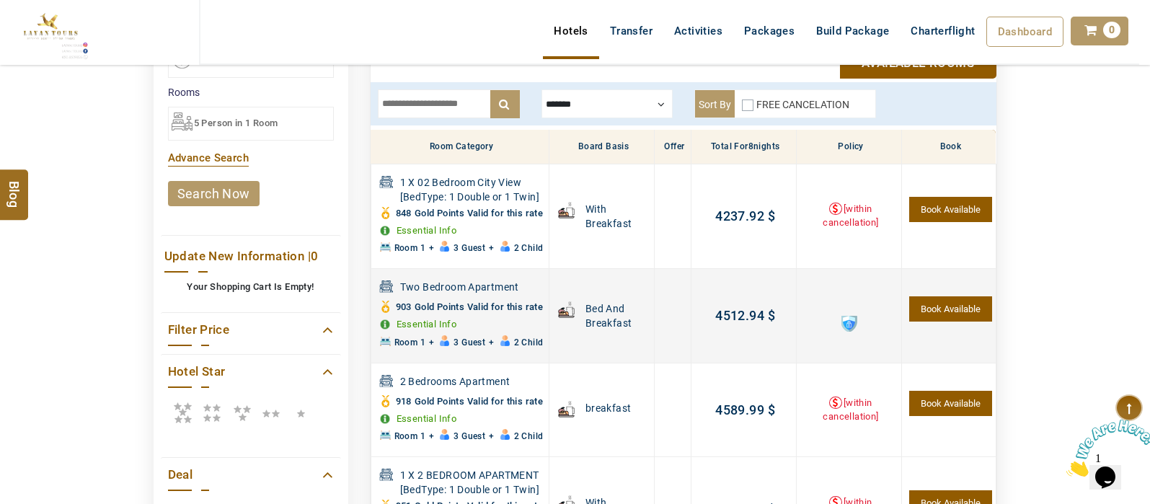
click at [849, 332] on span at bounding box center [849, 324] width 16 height 16
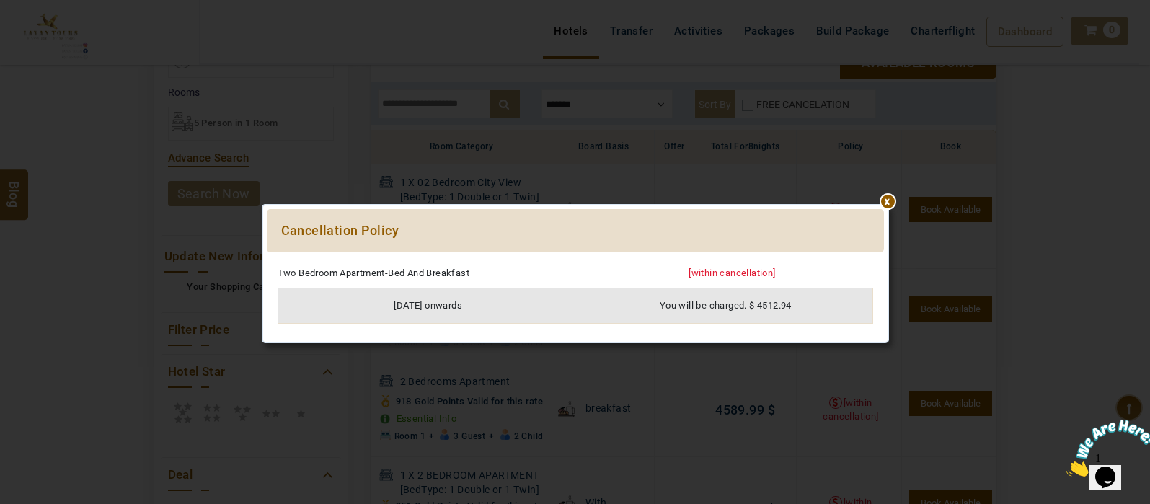
click at [884, 259] on div at bounding box center [575, 259] width 617 height 0
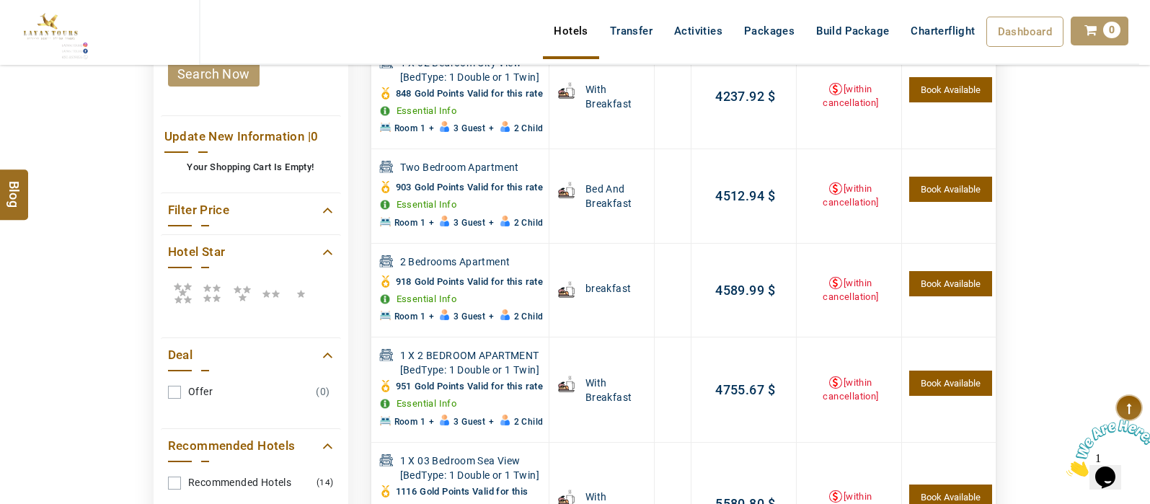
scroll to position [477, 0]
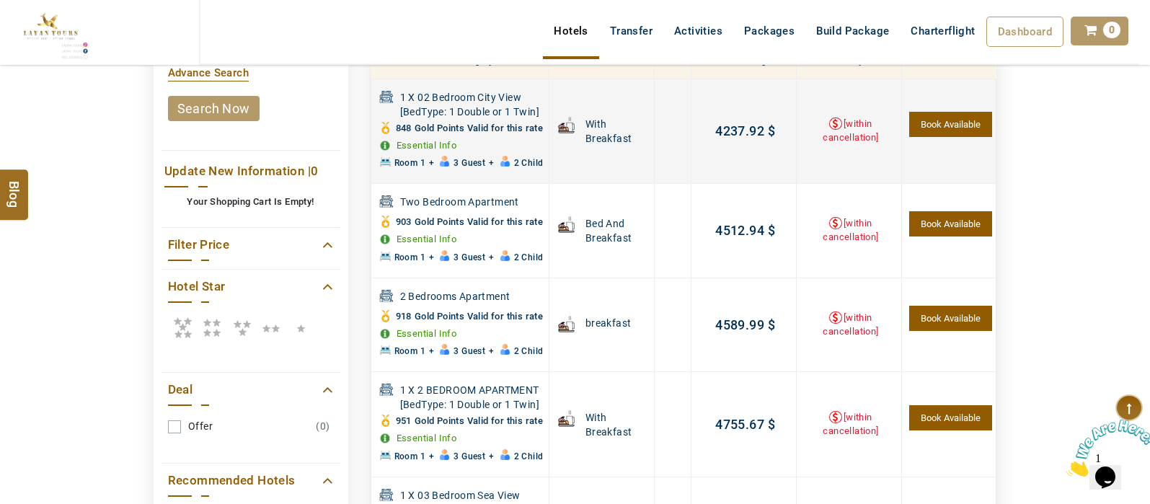
click at [951, 135] on link "Book Available" at bounding box center [950, 124] width 82 height 25
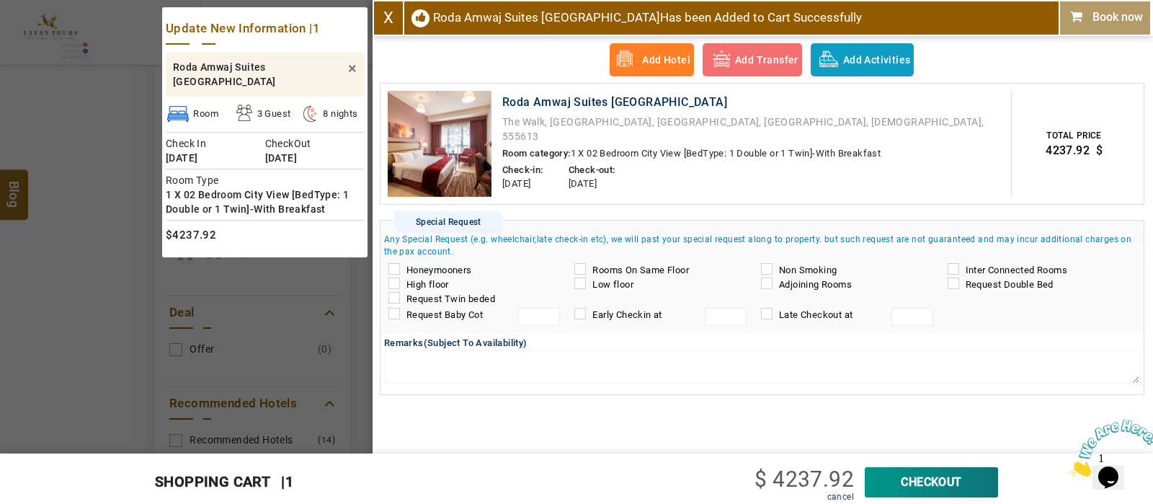
click at [398, 12] on span "X" at bounding box center [389, 18] width 30 height 34
click at [393, 14] on link "X" at bounding box center [388, 18] width 10 height 18
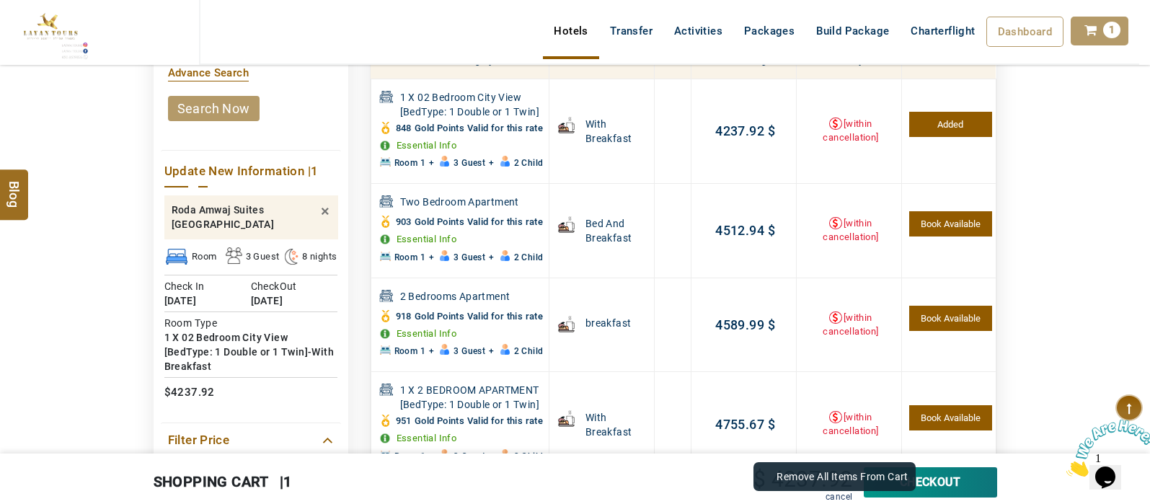
click at [840, 494] on link "cancel" at bounding box center [838, 497] width 27 height 10
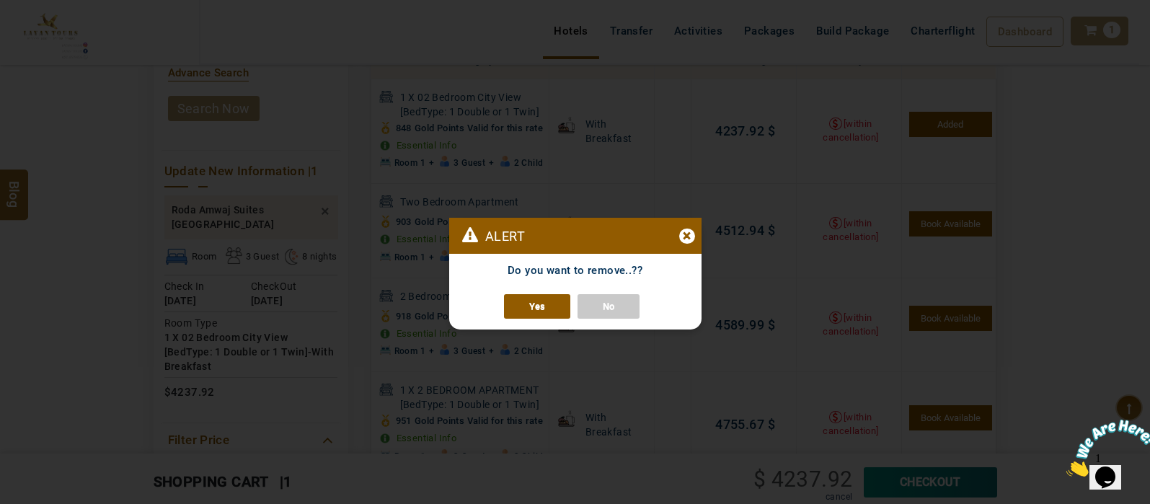
click at [541, 310] on link "Yes" at bounding box center [537, 306] width 66 height 25
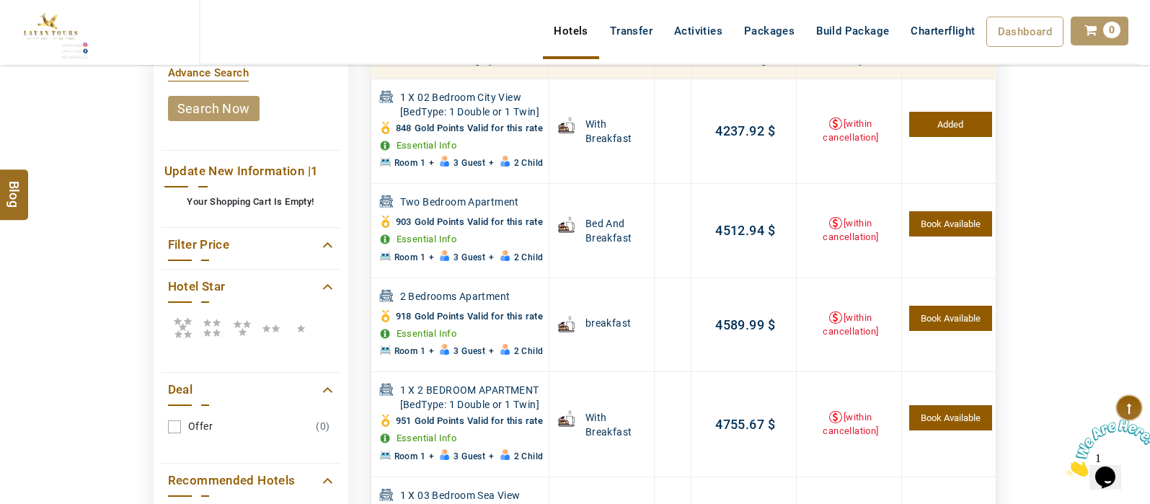
drag, startPoint x: 541, startPoint y: 310, endPoint x: 1092, endPoint y: 267, distance: 553.0
click at [1092, 267] on div "DESTINATION + Add Destination Nationality [GEOGRAPHIC_DATA] [DEMOGRAPHIC_DATA] …" at bounding box center [575, 160] width 1150 height 1041
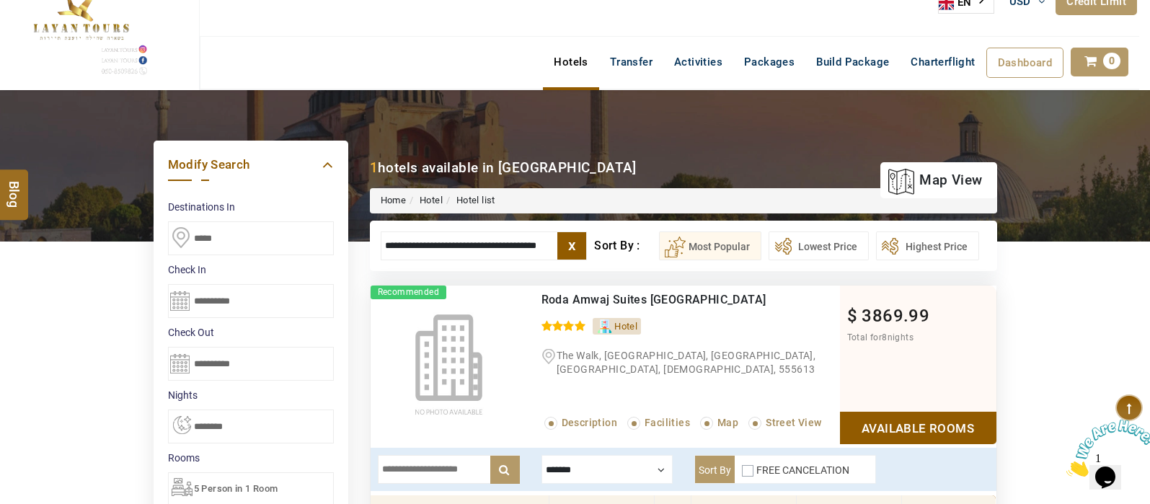
scroll to position [0, 2]
drag, startPoint x: 382, startPoint y: 241, endPoint x: 739, endPoint y: 279, distance: 359.4
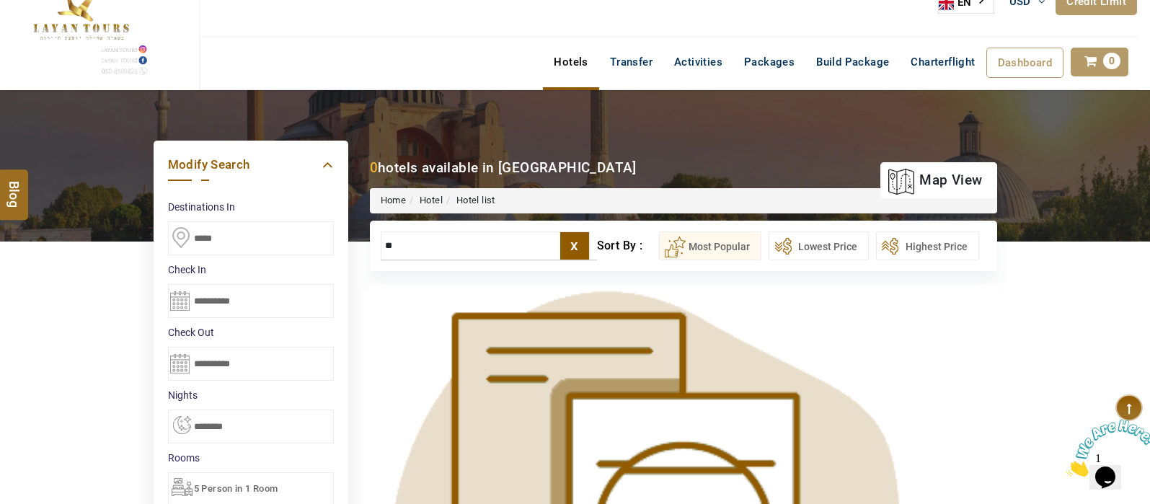
type input "*"
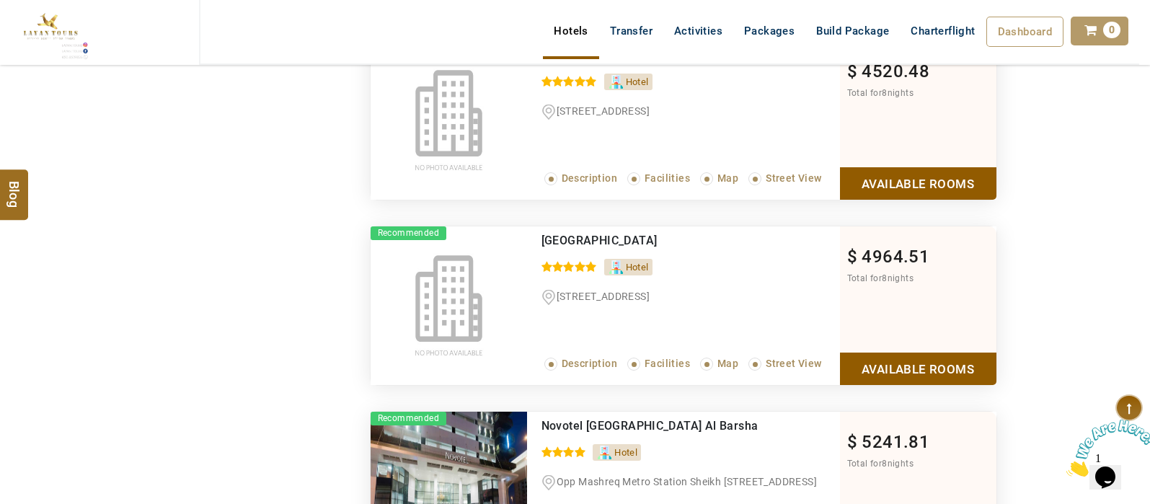
scroll to position [1213, 0]
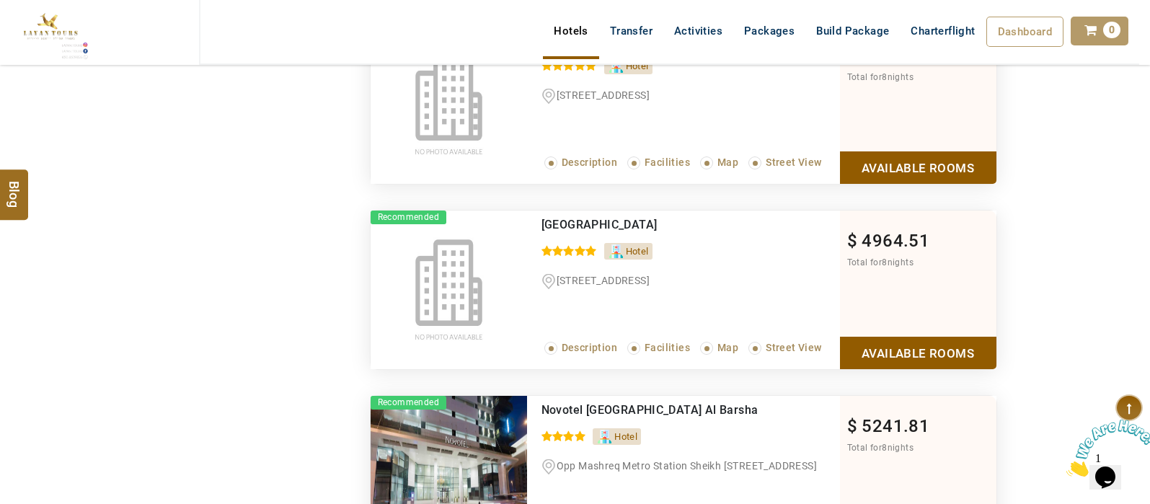
click at [897, 354] on link "Available Rooms" at bounding box center [918, 353] width 156 height 32
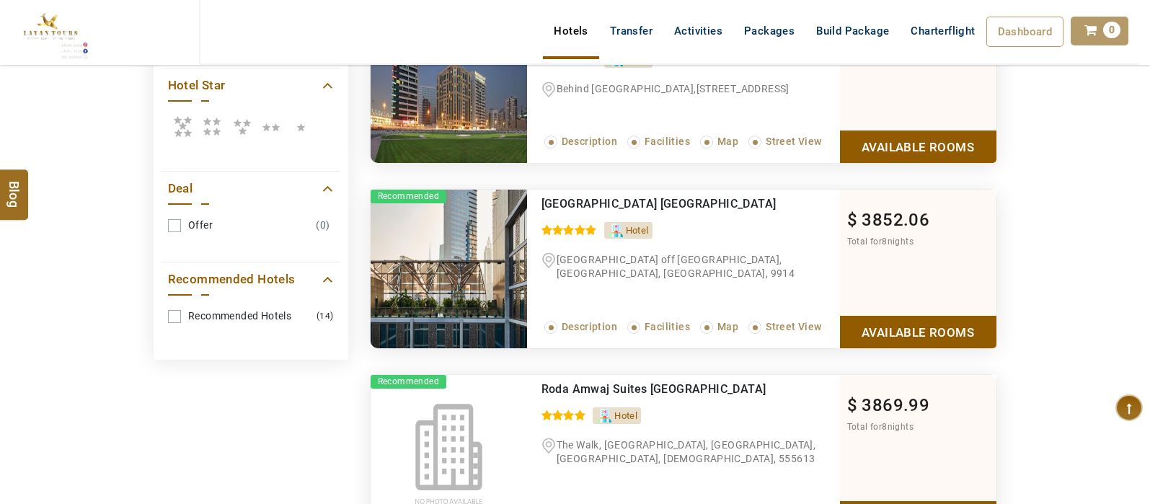
scroll to position [674, 0]
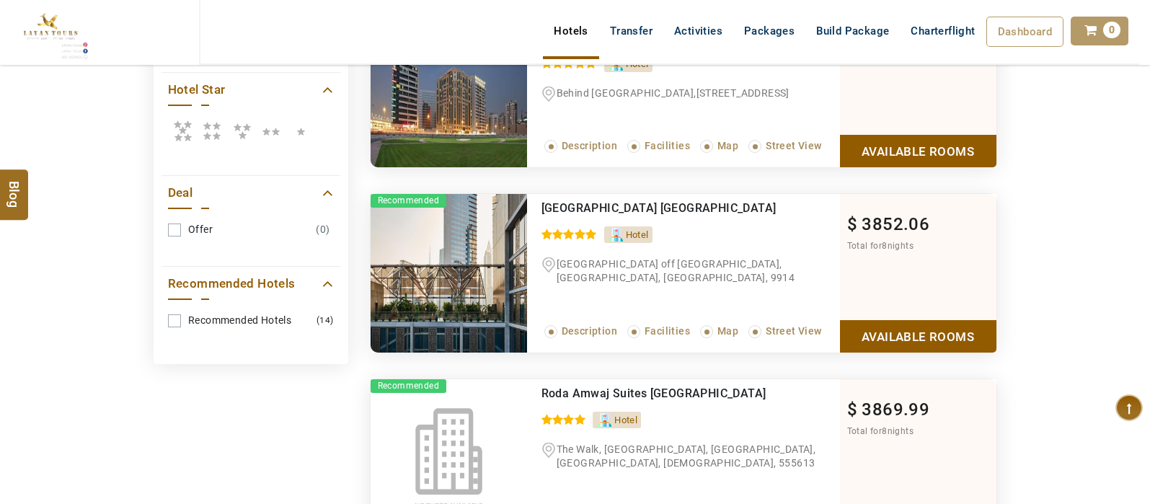
drag, startPoint x: 1130, startPoint y: 160, endPoint x: 1124, endPoint y: 128, distance: 32.9
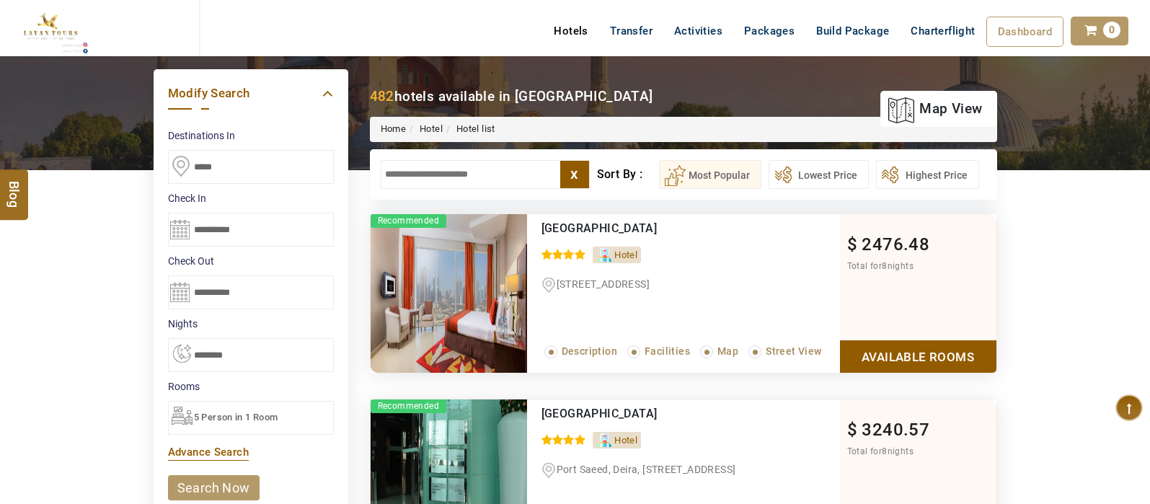
scroll to position [0, 0]
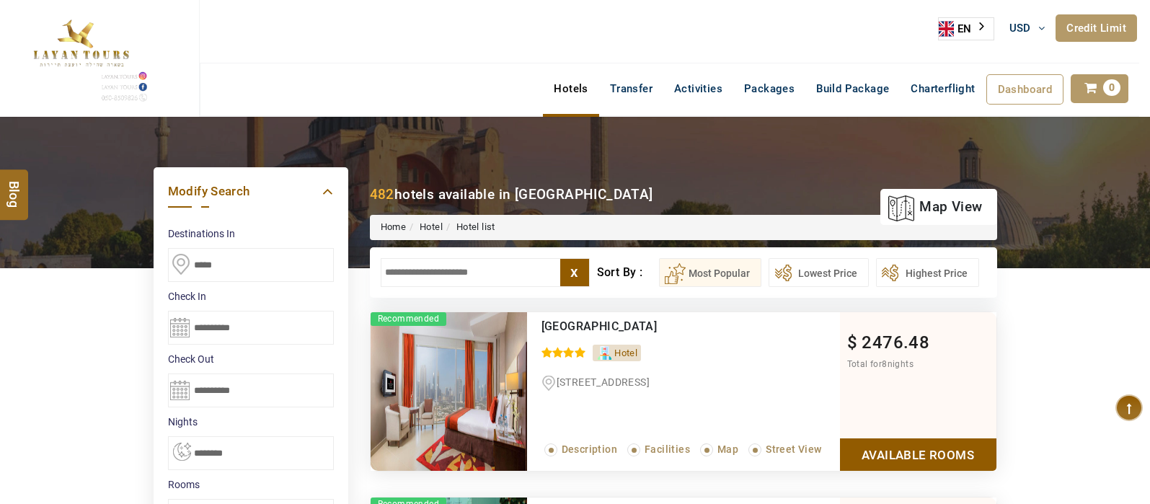
click at [454, 270] on input "text" at bounding box center [485, 272] width 209 height 29
type input "*"
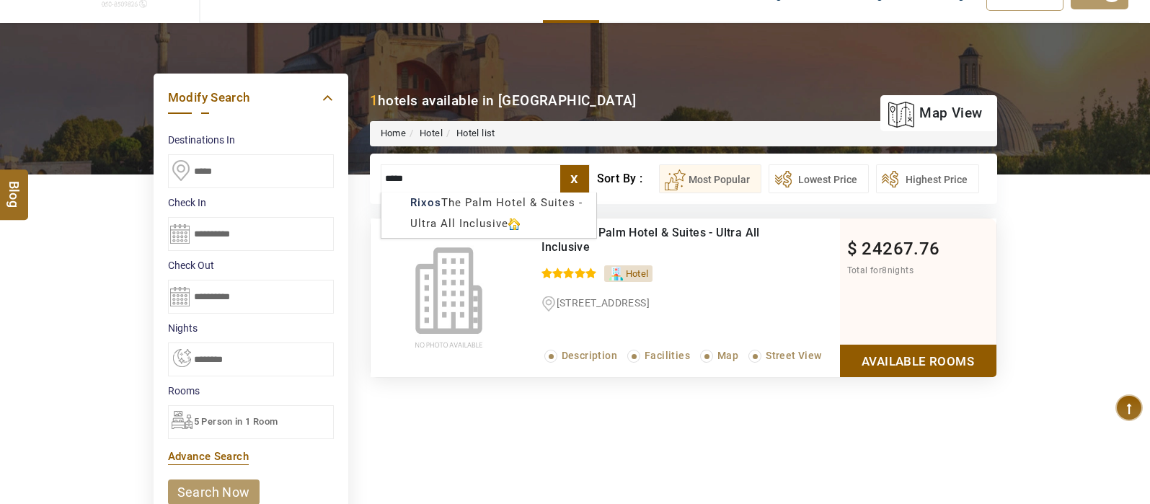
scroll to position [97, 0]
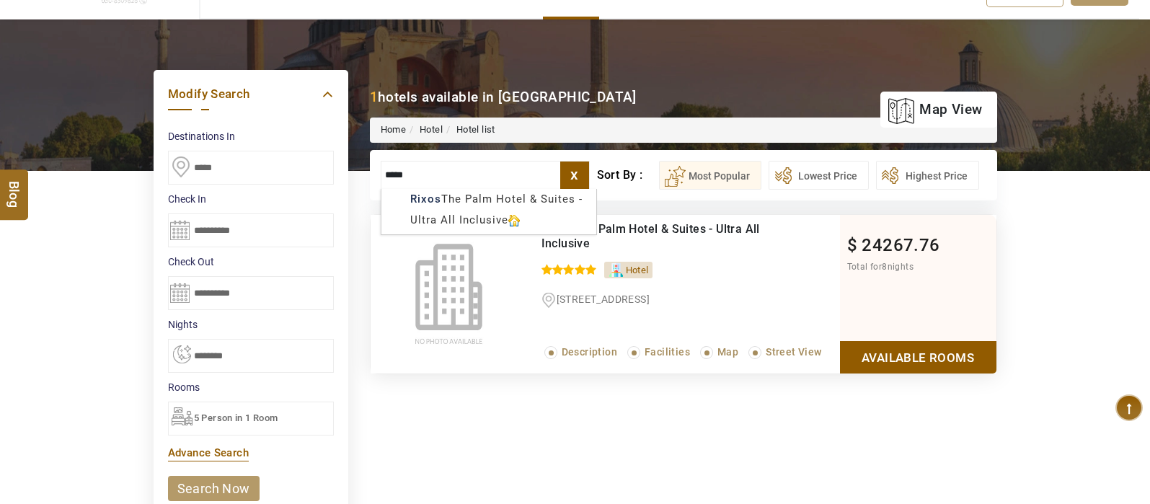
type input "*****"
click at [230, 424] on div "5 Person in 1 Room" at bounding box center [251, 418] width 166 height 34
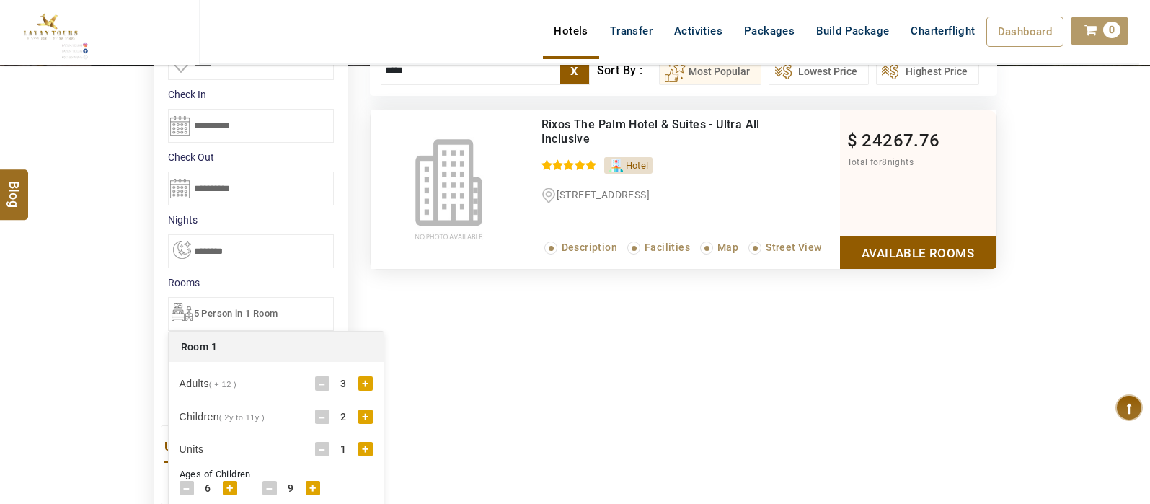
scroll to position [222, 0]
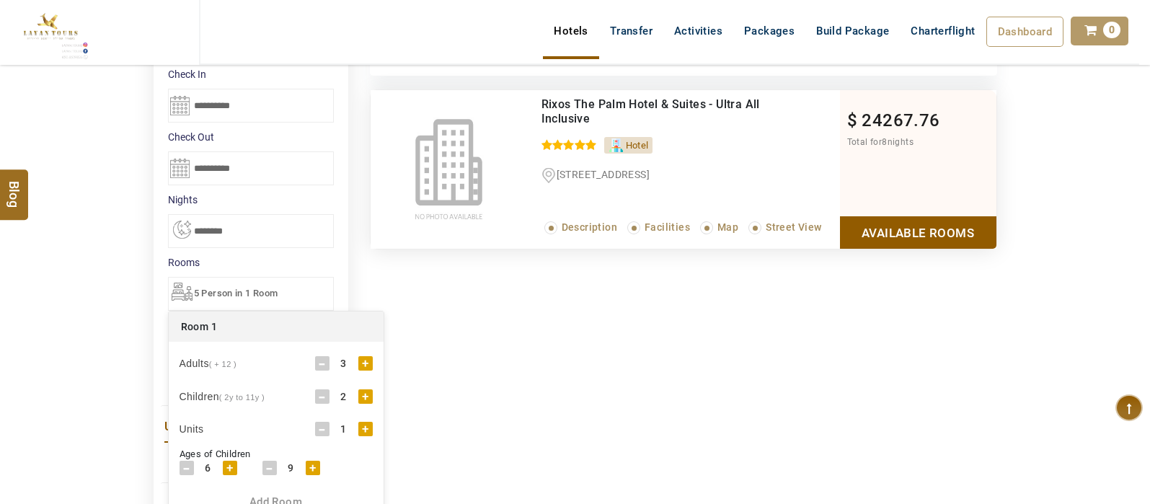
click at [320, 362] on div "-" at bounding box center [322, 363] width 14 height 14
click at [366, 393] on div "+" at bounding box center [365, 396] width 14 height 14
click at [226, 484] on div "+" at bounding box center [230, 487] width 14 height 14
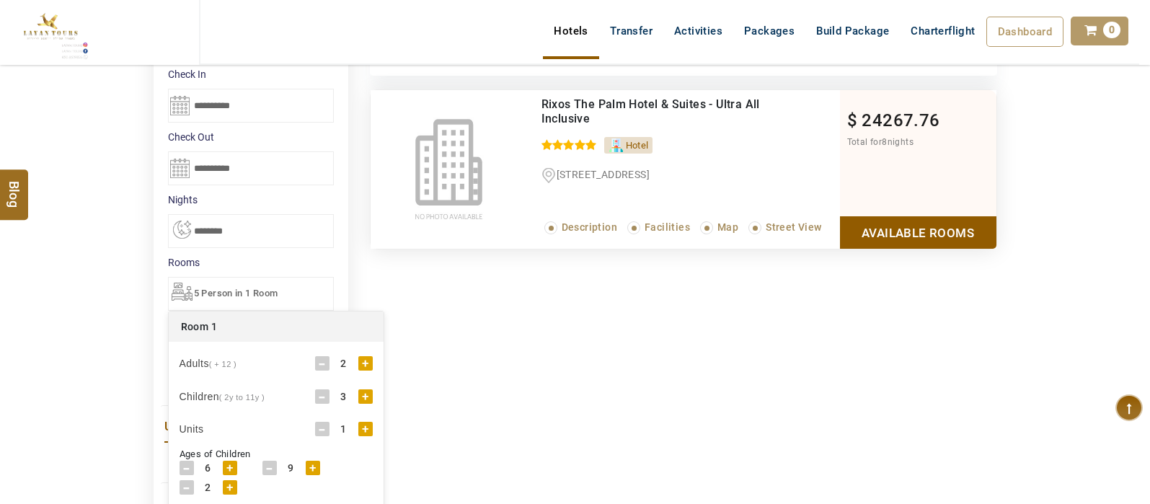
click at [226, 484] on div "+" at bounding box center [230, 487] width 14 height 14
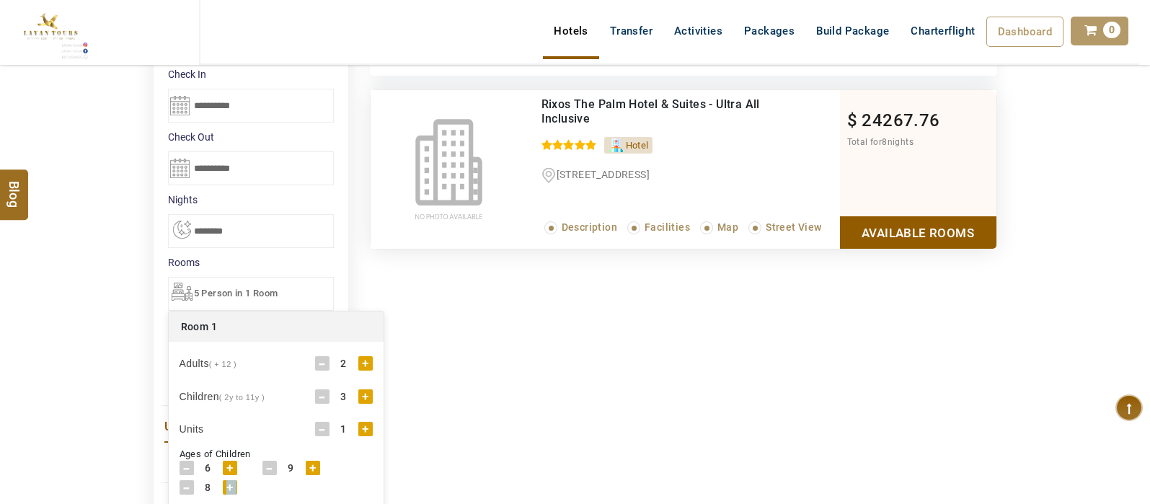
click at [226, 484] on div "+" at bounding box center [230, 487] width 14 height 14
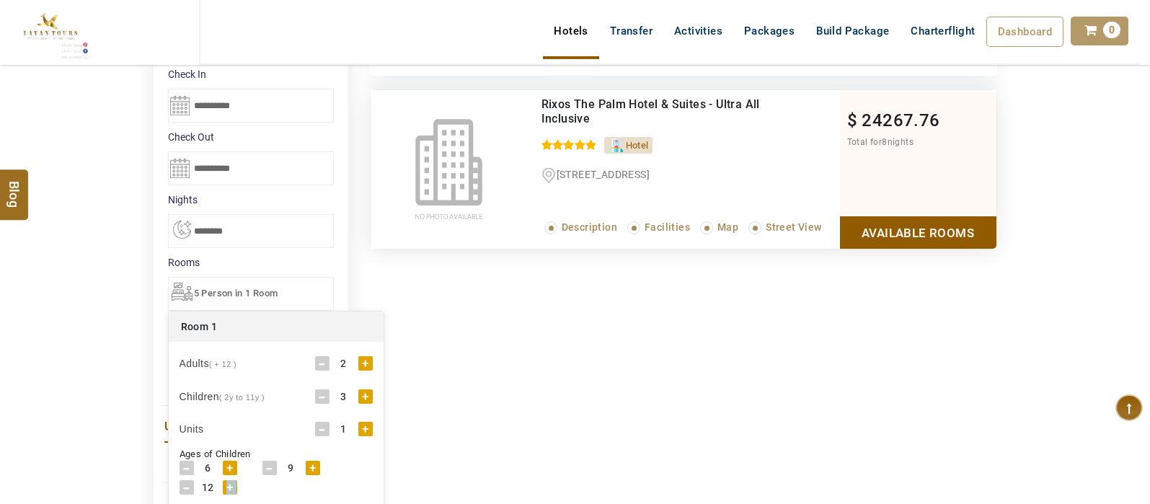
click at [226, 484] on div "+" at bounding box center [230, 487] width 14 height 14
click at [631, 312] on div "**********" at bounding box center [575, 452] width 865 height 726
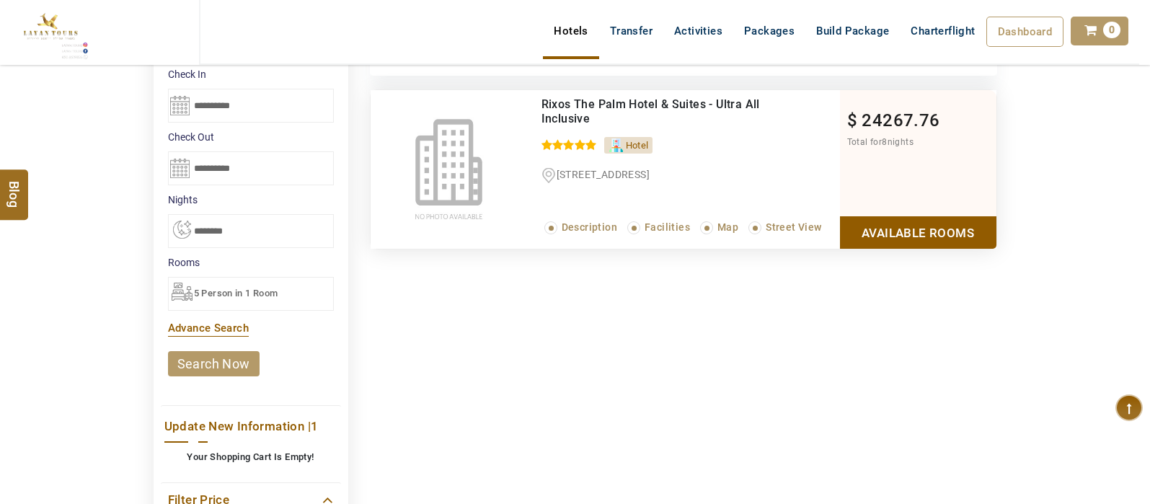
click at [235, 372] on link "search now" at bounding box center [214, 363] width 92 height 25
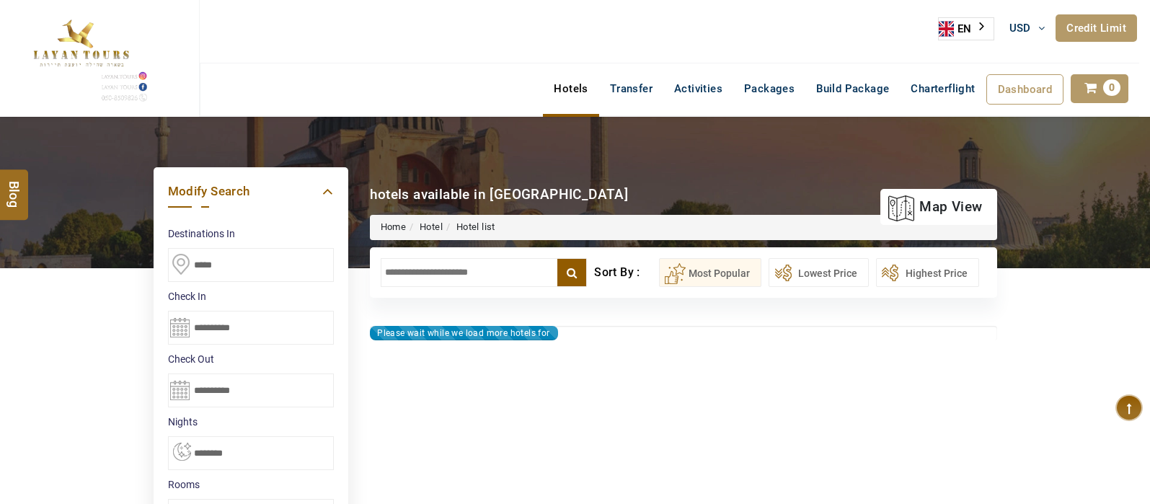
select select "*"
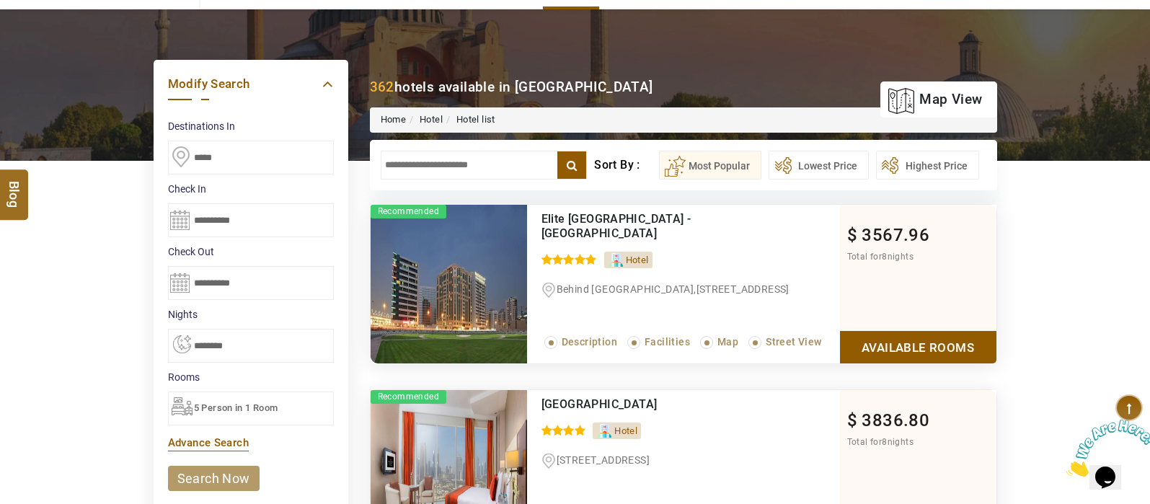
scroll to position [112, 0]
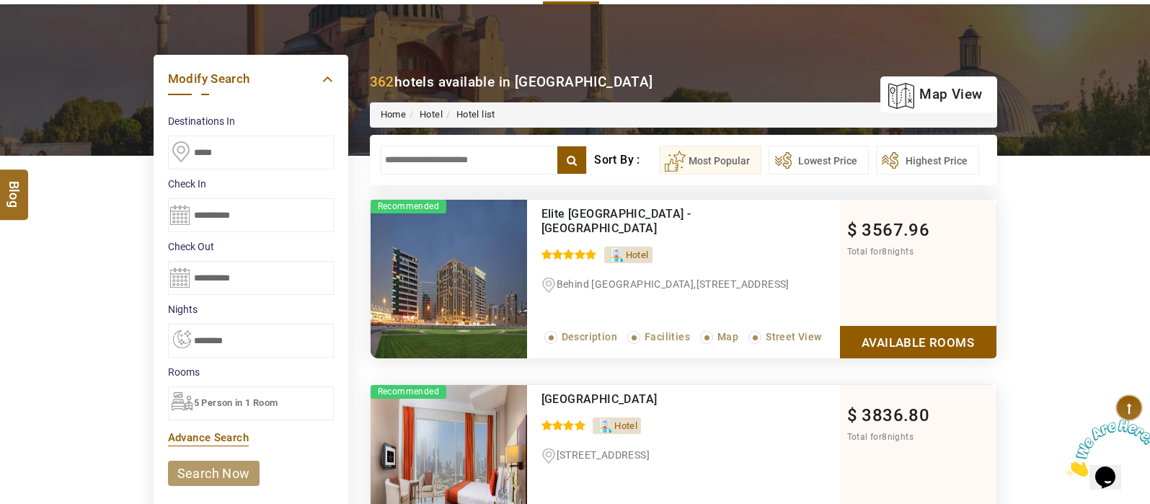
click at [922, 333] on link "Available Rooms" at bounding box center [918, 342] width 156 height 32
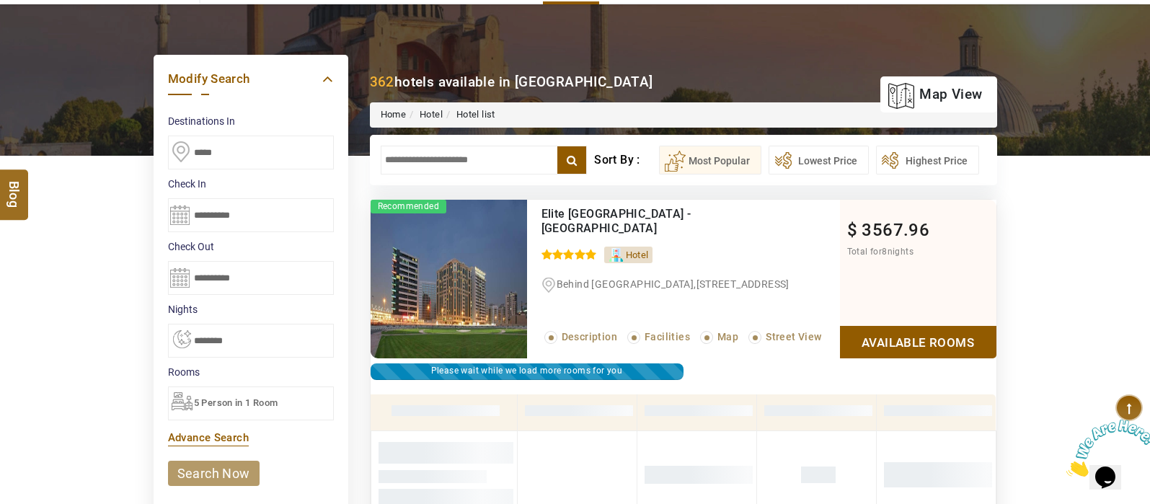
scroll to position [275, 0]
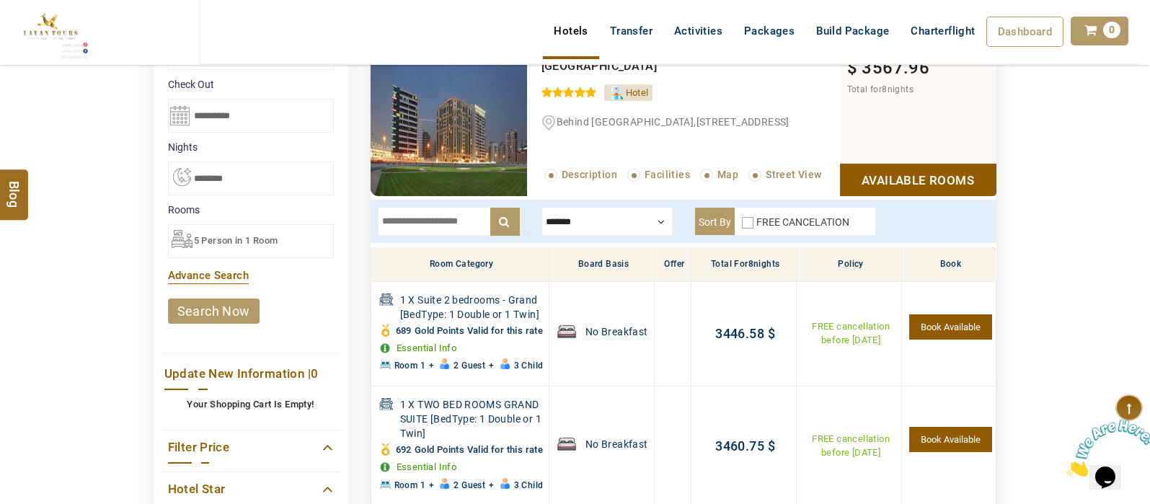
click at [643, 228] on div at bounding box center [606, 221] width 131 height 29
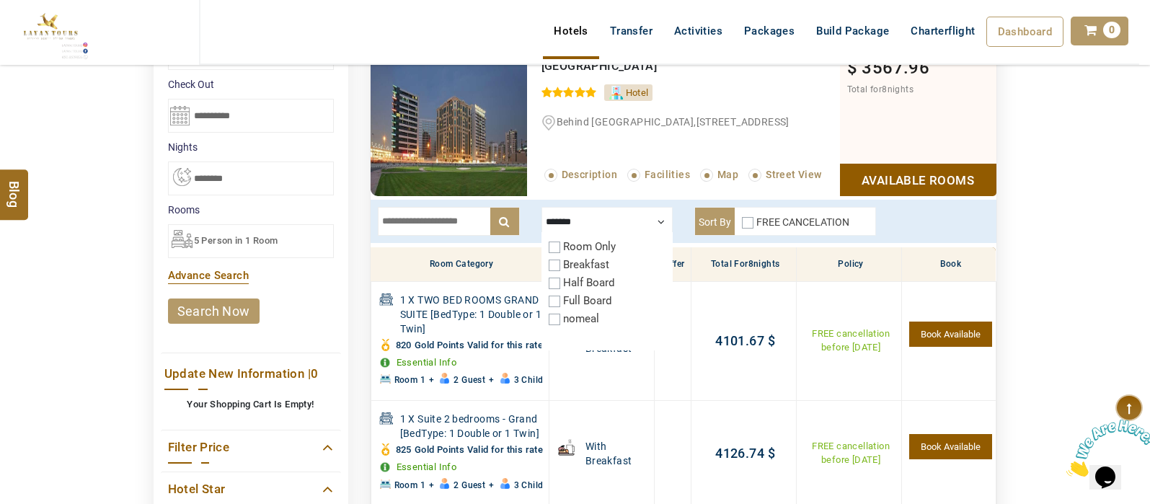
click at [655, 225] on div at bounding box center [606, 221] width 131 height 29
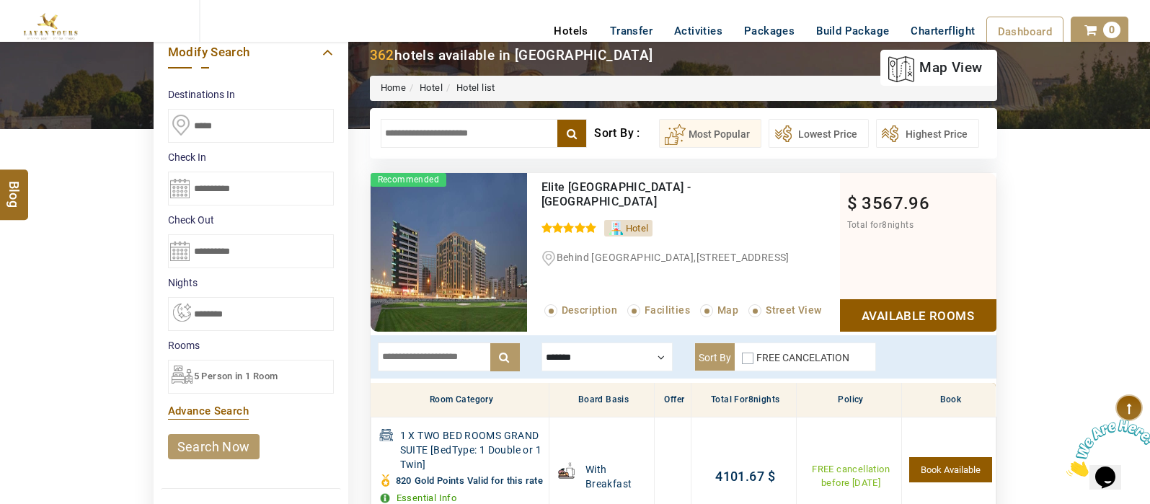
scroll to position [50, 0]
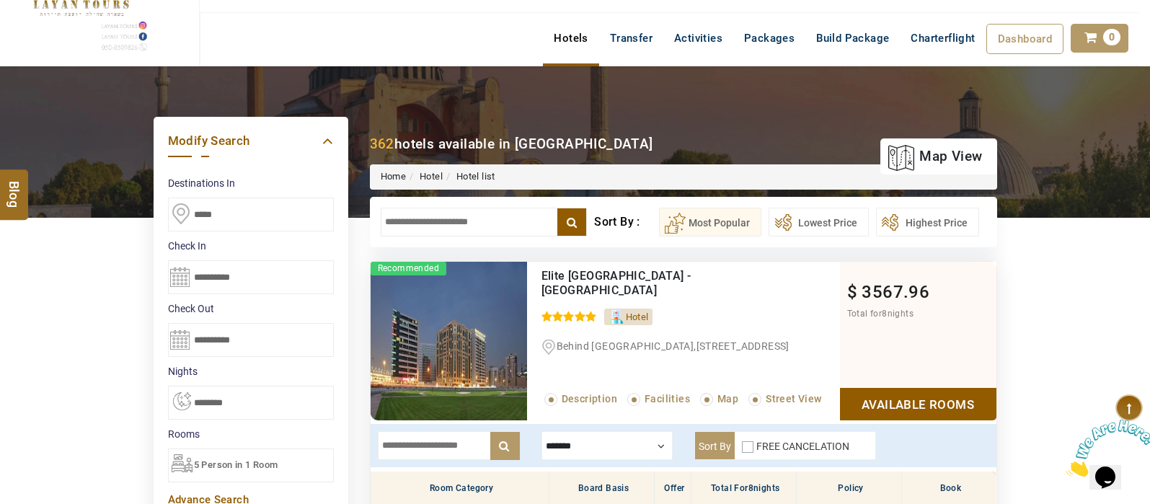
drag, startPoint x: 482, startPoint y: 224, endPoint x: 321, endPoint y: 227, distance: 160.7
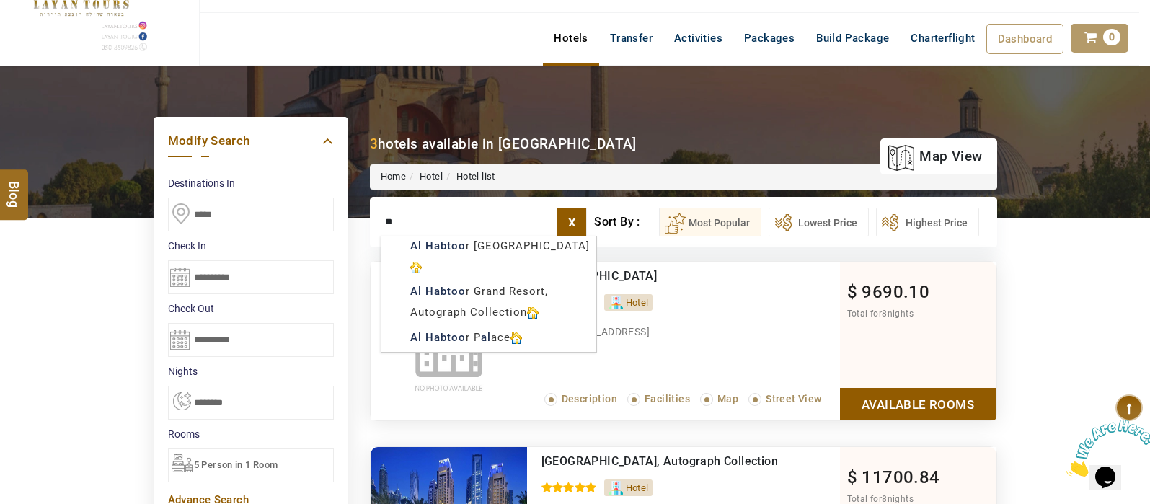
type input "*"
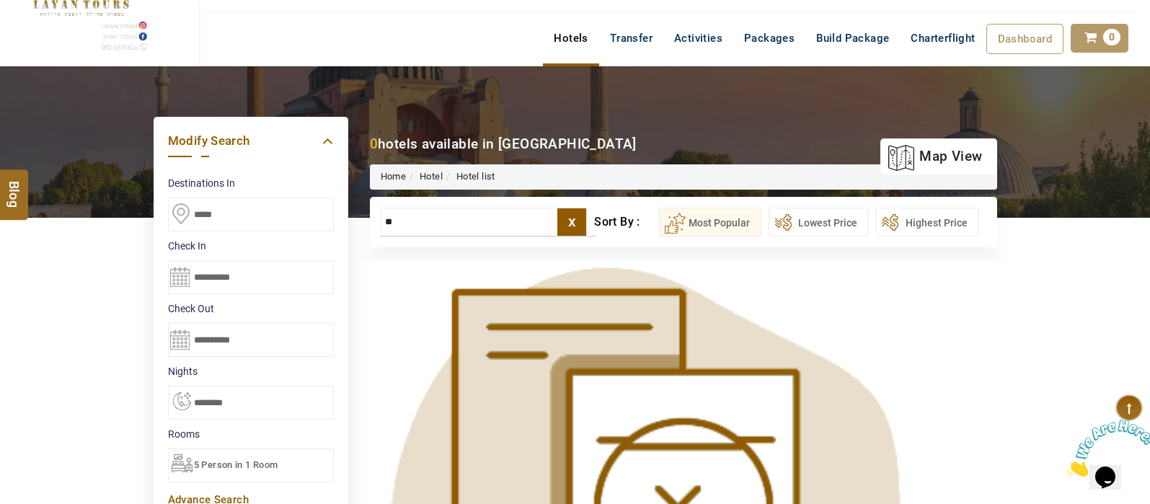
type input "*"
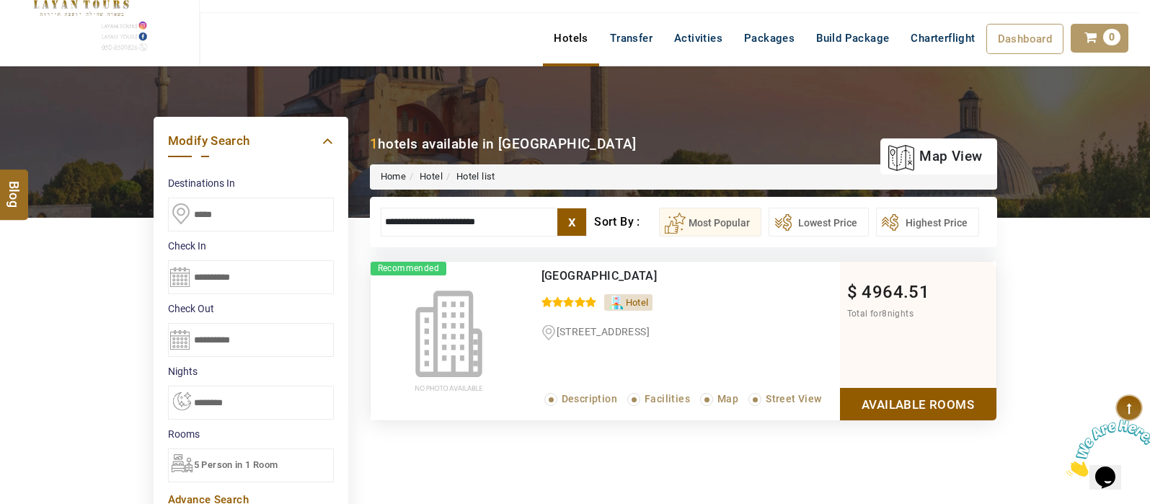
type input "**********"
click at [916, 405] on link "Available Rooms" at bounding box center [918, 404] width 156 height 32
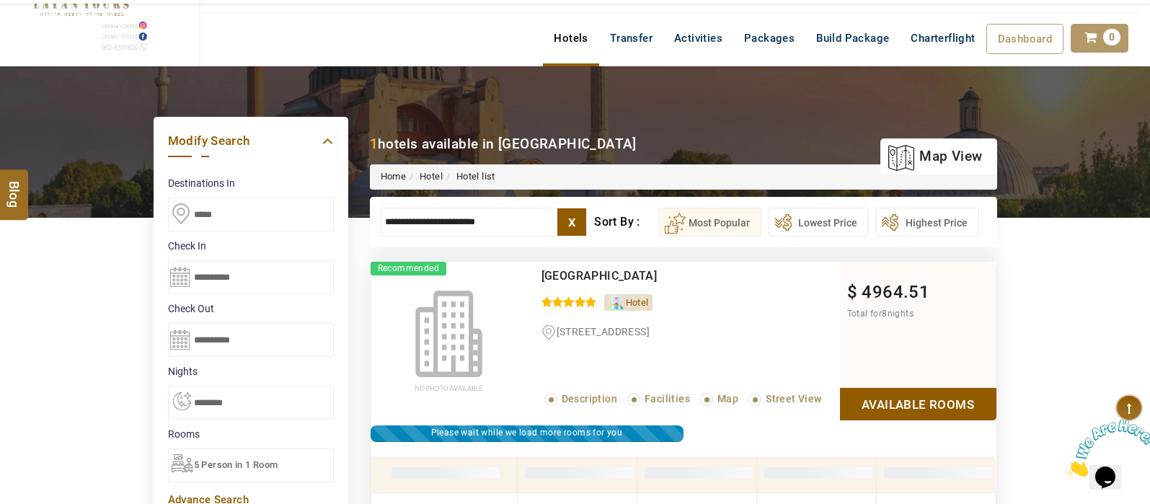
scroll to position [275, 0]
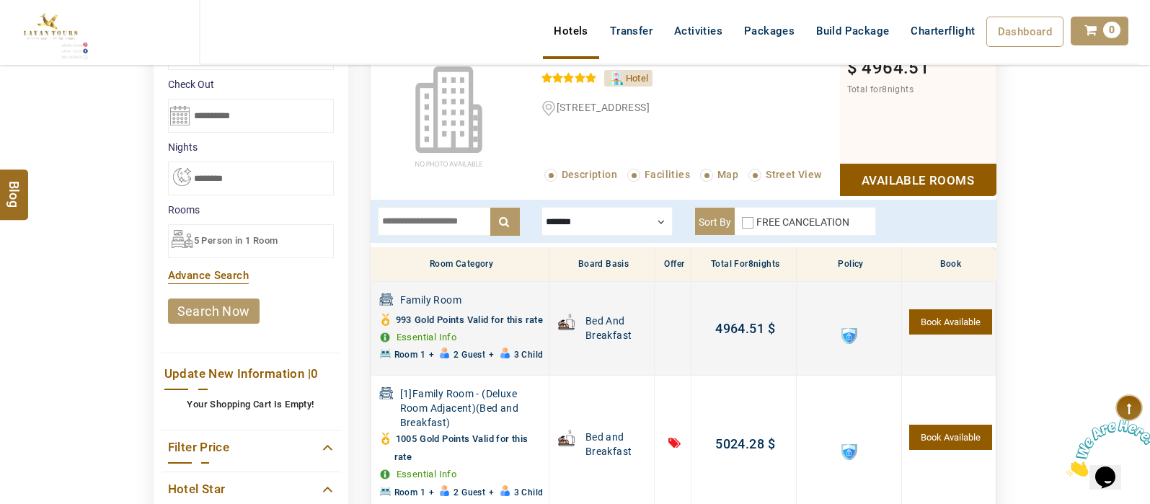
click at [843, 342] on span at bounding box center [849, 336] width 16 height 16
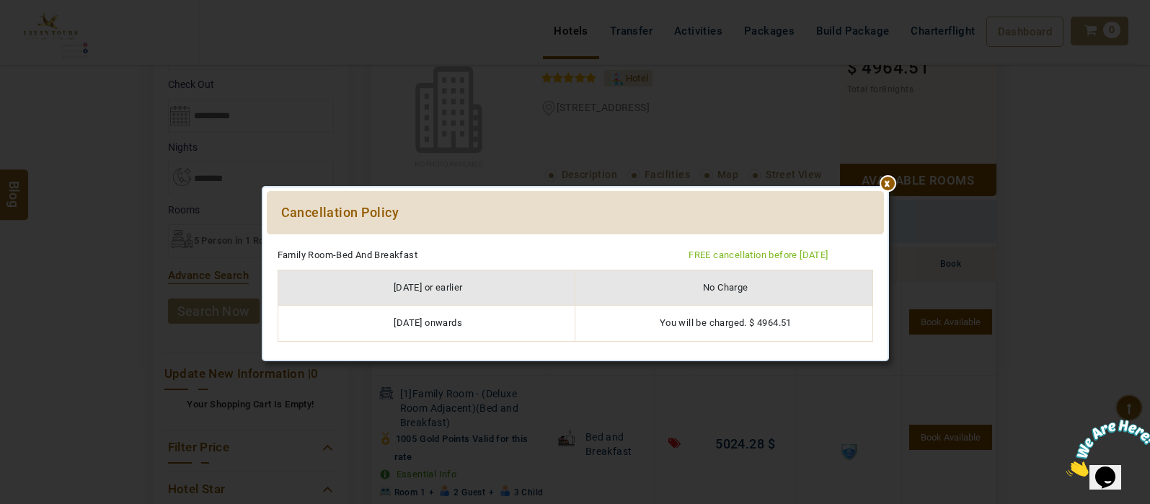
click at [884, 241] on div at bounding box center [575, 241] width 617 height 0
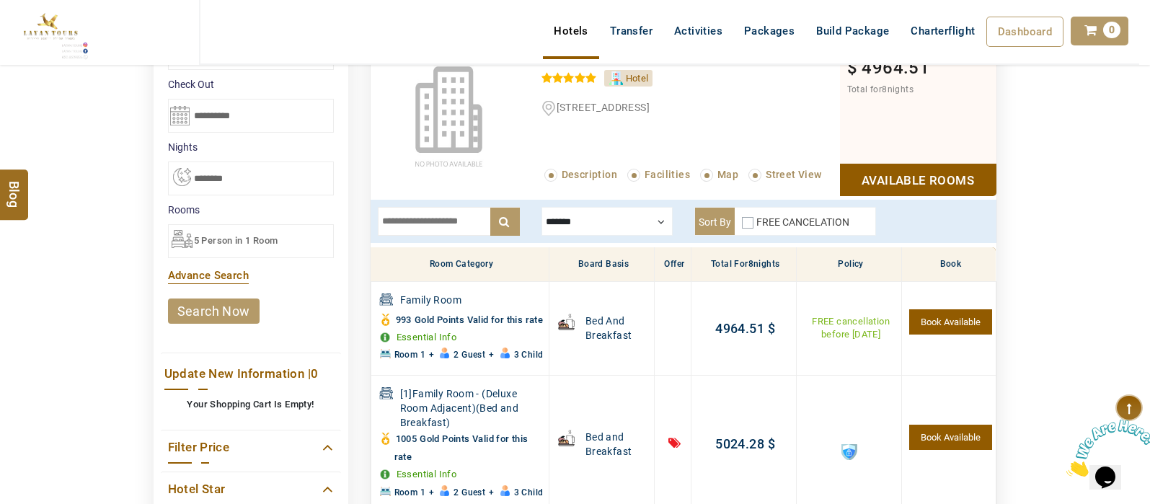
scroll to position [0, 0]
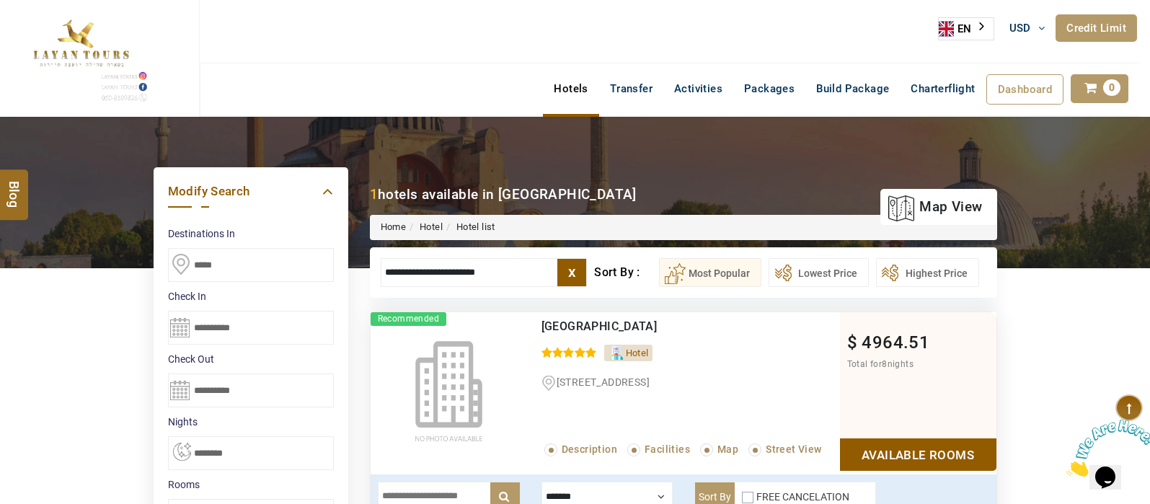
drag, startPoint x: 509, startPoint y: 266, endPoint x: 341, endPoint y: 264, distance: 167.9
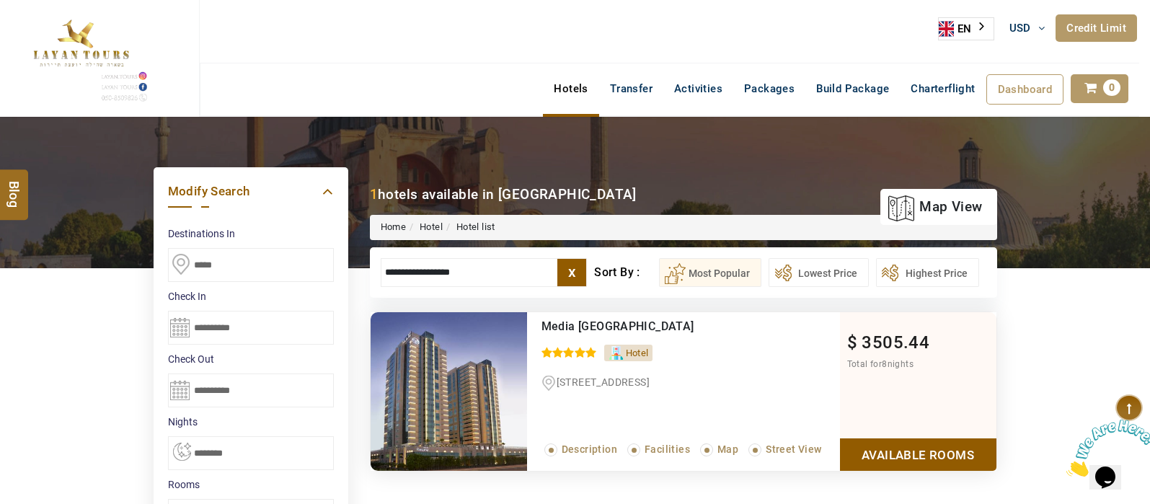
type input "**********"
click at [953, 446] on link "Available Rooms" at bounding box center [918, 454] width 156 height 32
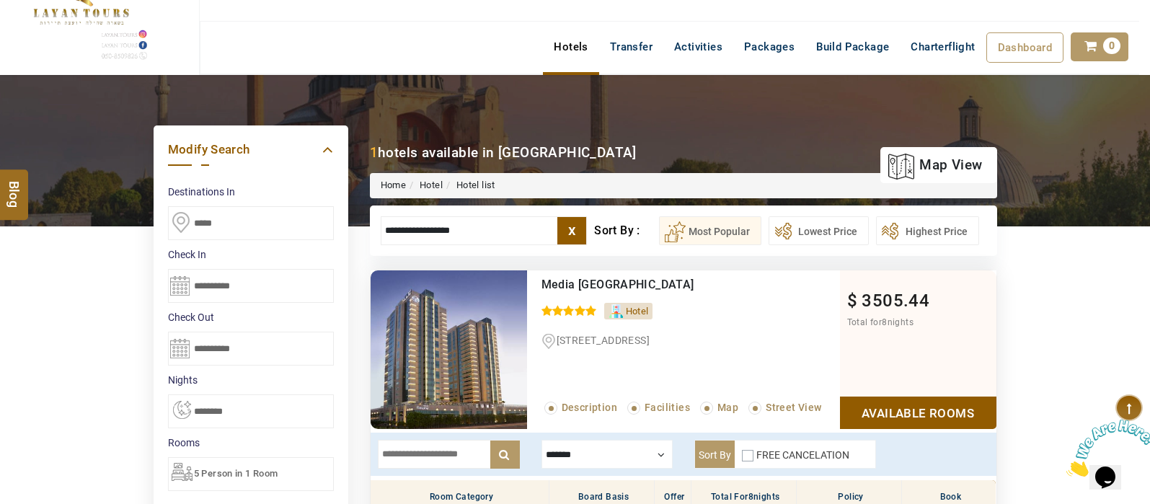
scroll to position [44, 0]
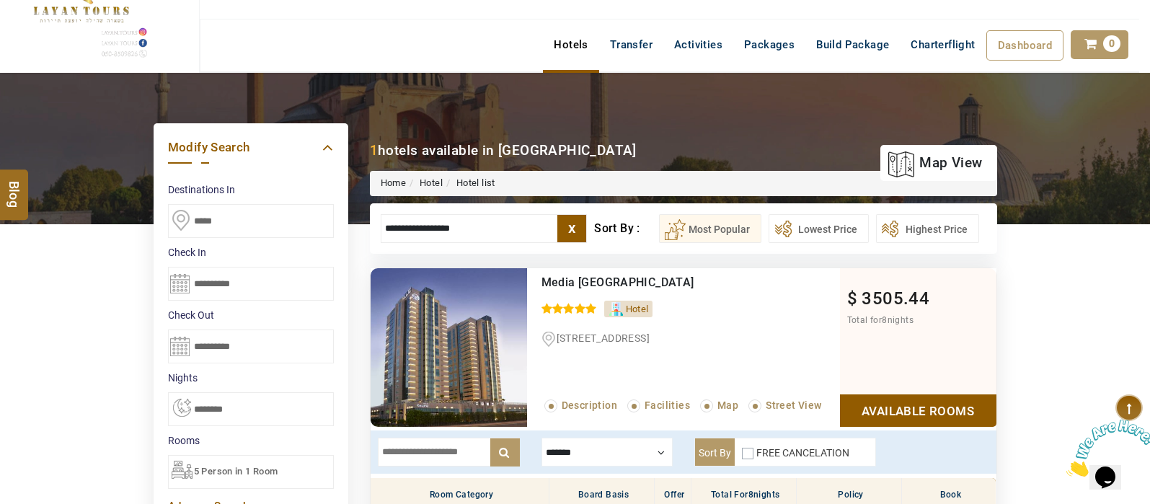
drag, startPoint x: 491, startPoint y: 223, endPoint x: 314, endPoint y: 255, distance: 180.1
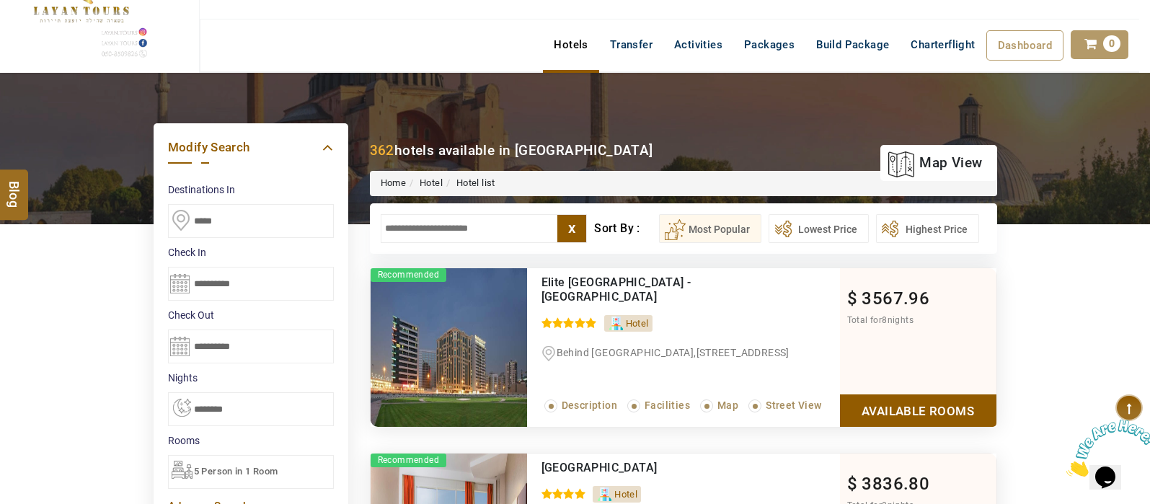
drag, startPoint x: 1131, startPoint y: 257, endPoint x: 1147, endPoint y: 138, distance: 120.0
click at [1147, 138] on img at bounding box center [575, 148] width 1150 height 151
drag, startPoint x: 948, startPoint y: 403, endPoint x: 956, endPoint y: 405, distance: 8.9
click at [956, 405] on link "Available Rooms" at bounding box center [918, 410] width 156 height 32
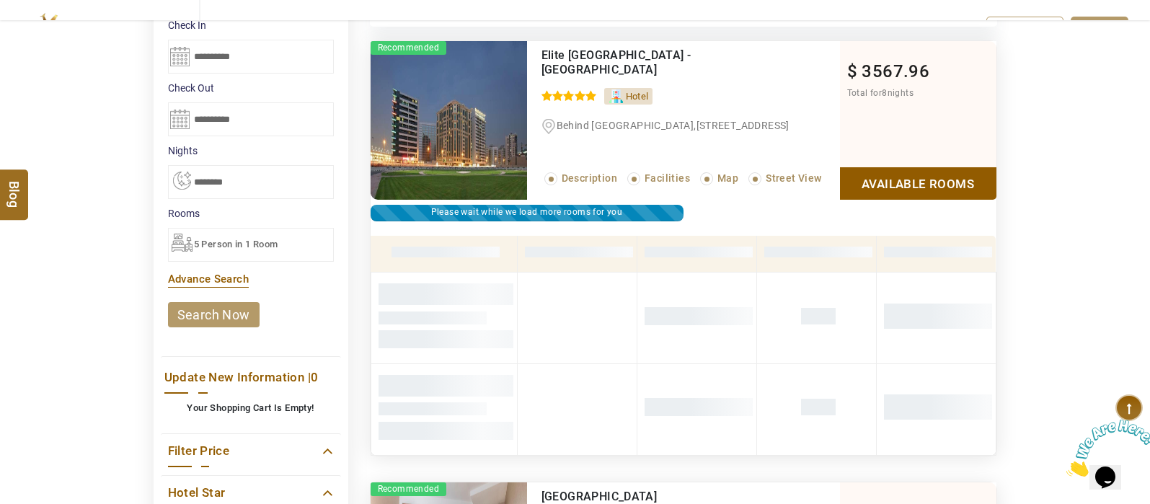
scroll to position [275, 0]
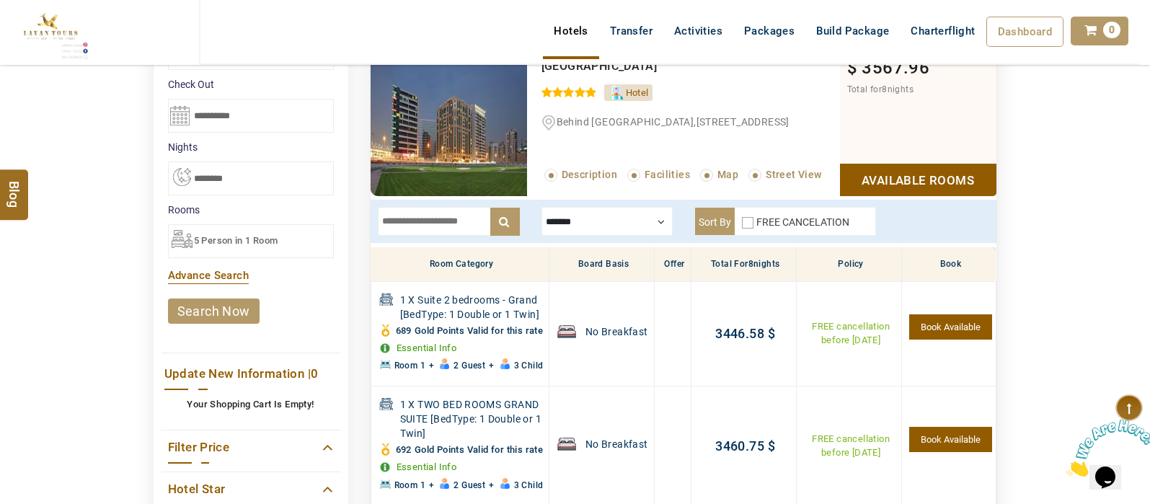
click at [648, 215] on div at bounding box center [606, 221] width 131 height 29
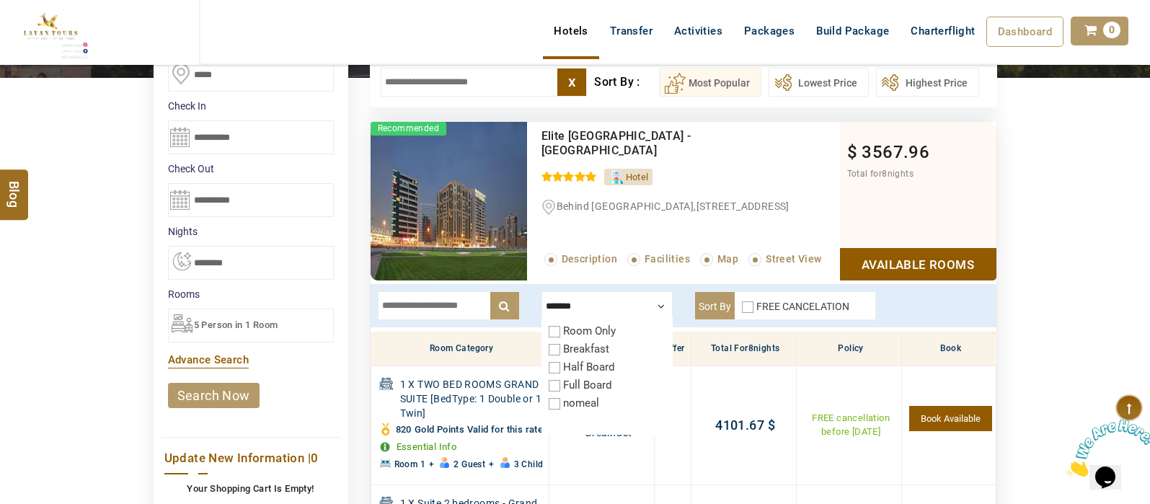
scroll to position [202, 0]
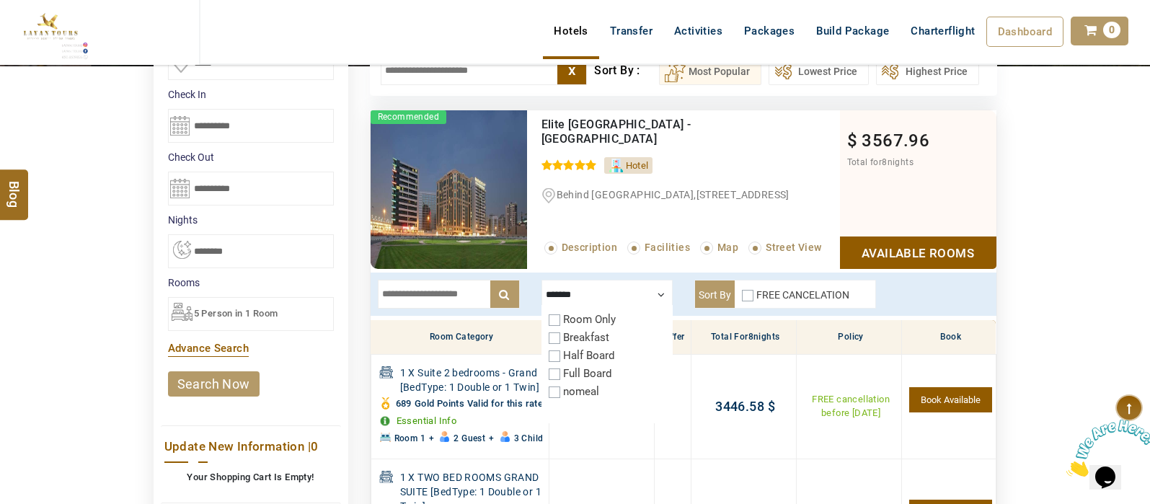
drag, startPoint x: 558, startPoint y: 336, endPoint x: 656, endPoint y: 295, distance: 106.3
click at [656, 295] on div at bounding box center [606, 294] width 131 height 29
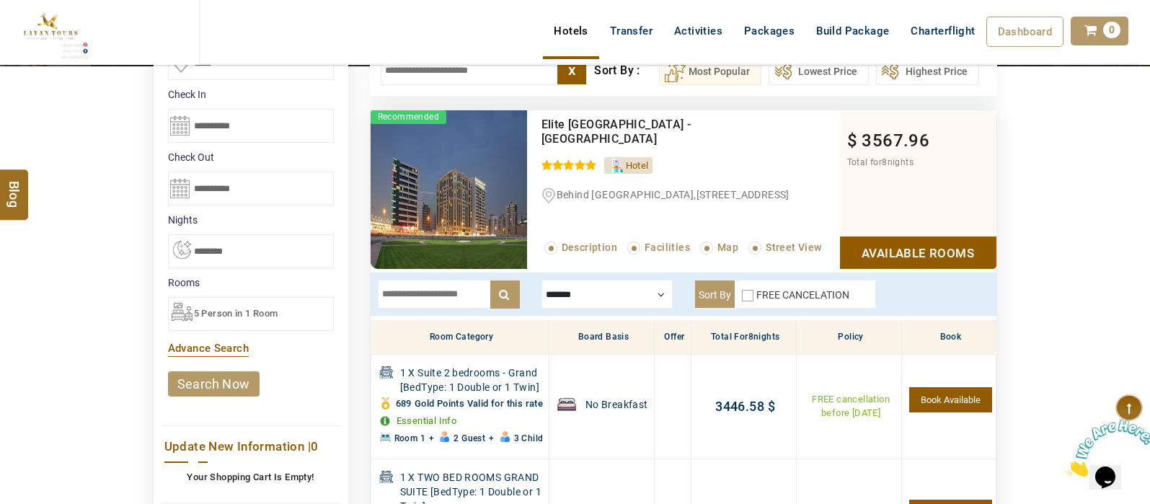
click at [650, 296] on div at bounding box center [606, 294] width 131 height 29
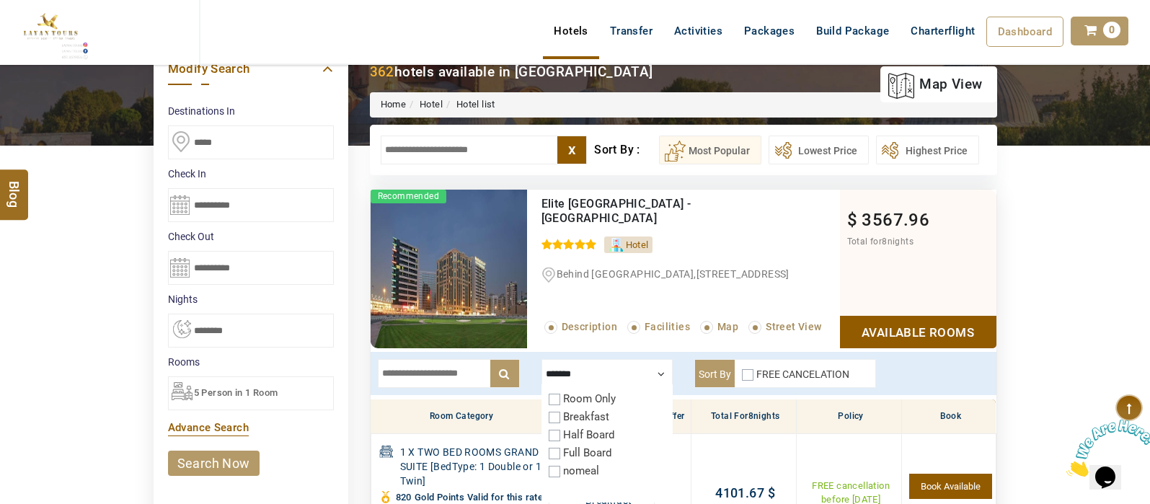
scroll to position [105, 0]
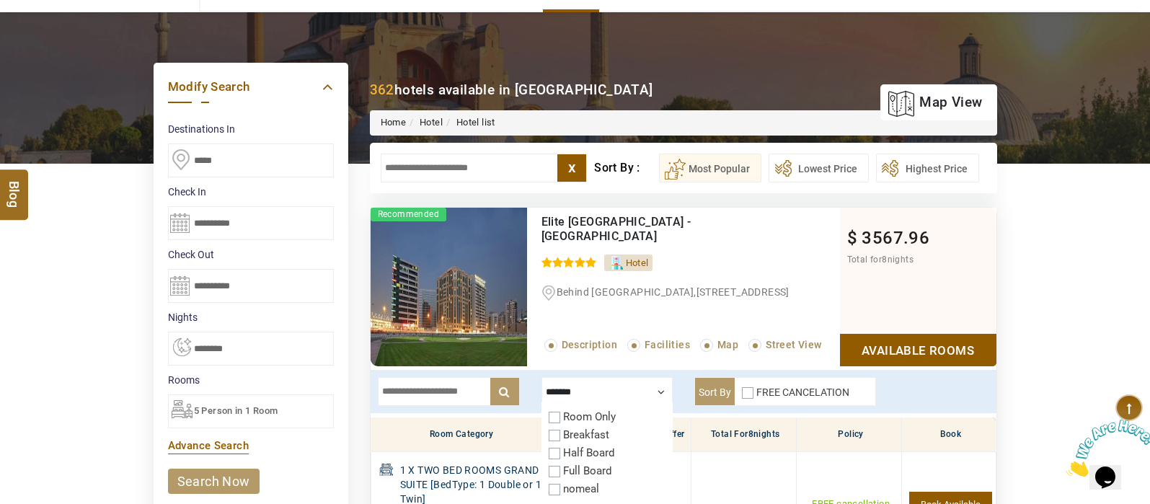
click at [654, 386] on div at bounding box center [606, 391] width 131 height 29
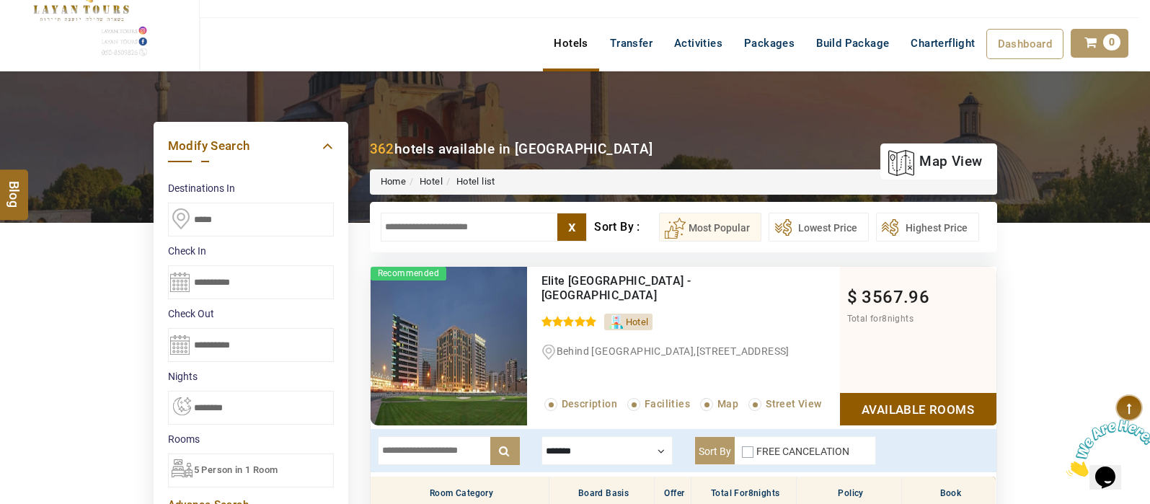
scroll to position [43, 0]
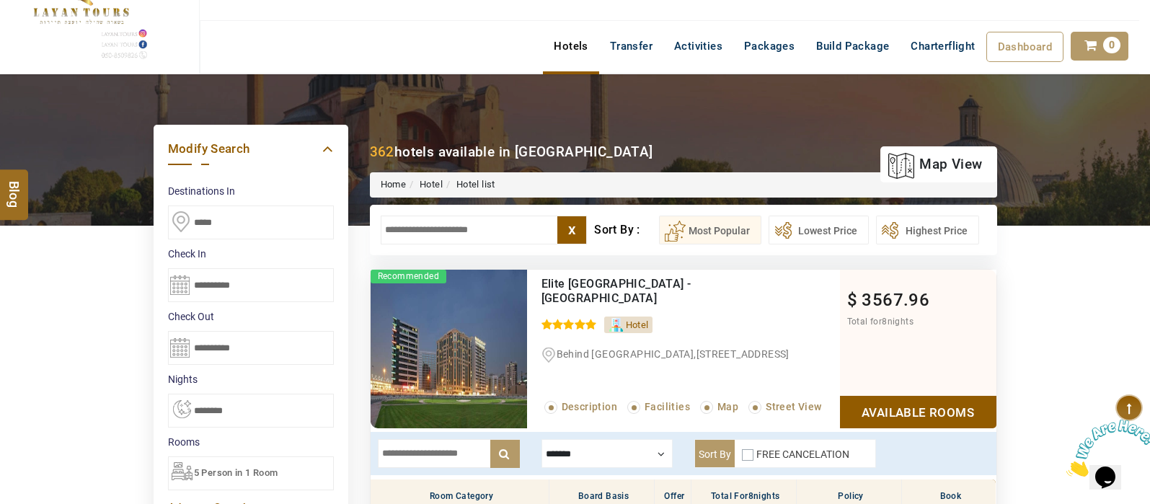
click at [399, 230] on input "text" at bounding box center [484, 229] width 207 height 29
type input "*"
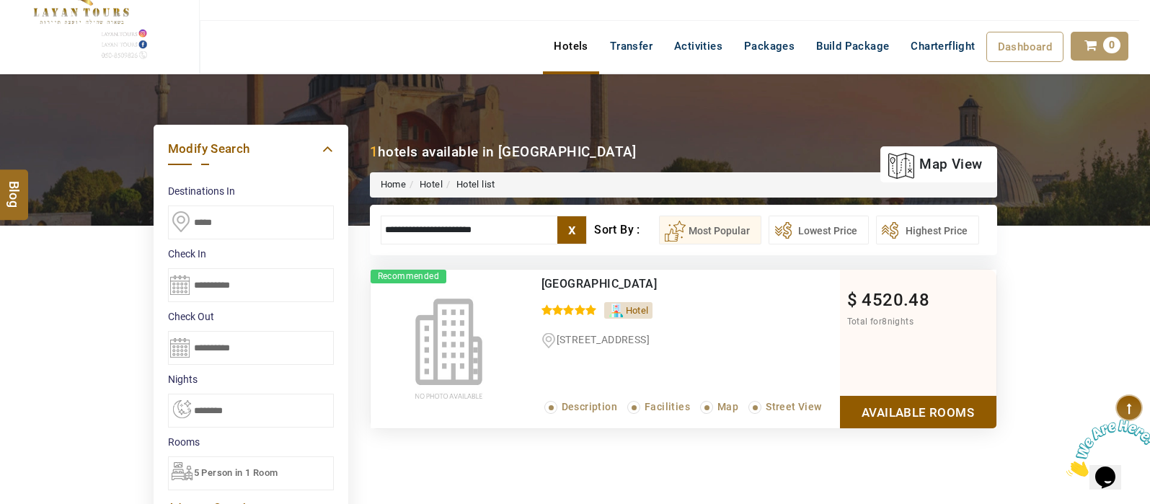
click at [516, 233] on input "**********" at bounding box center [484, 229] width 207 height 29
type input "*"
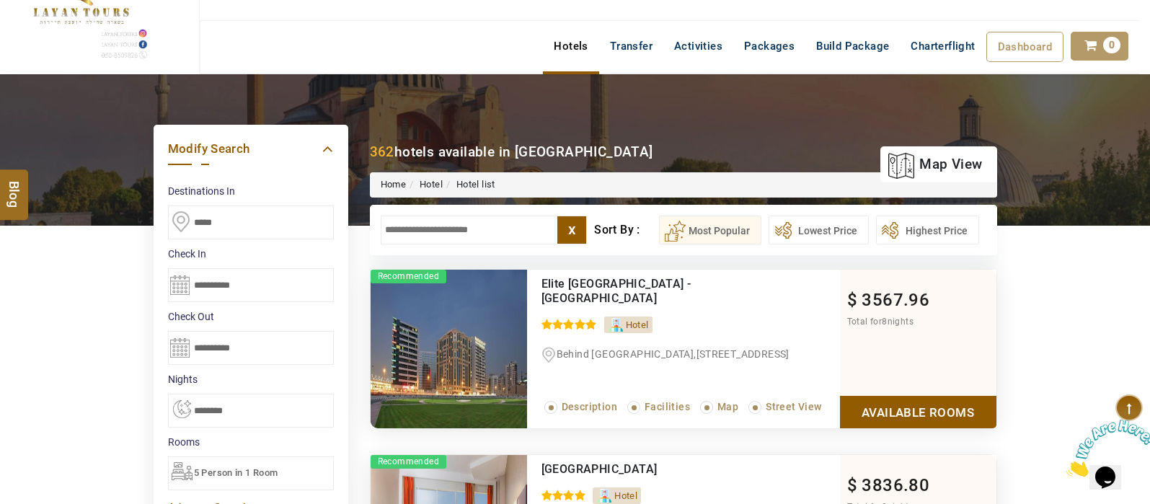
click at [490, 232] on input "text" at bounding box center [484, 229] width 207 height 29
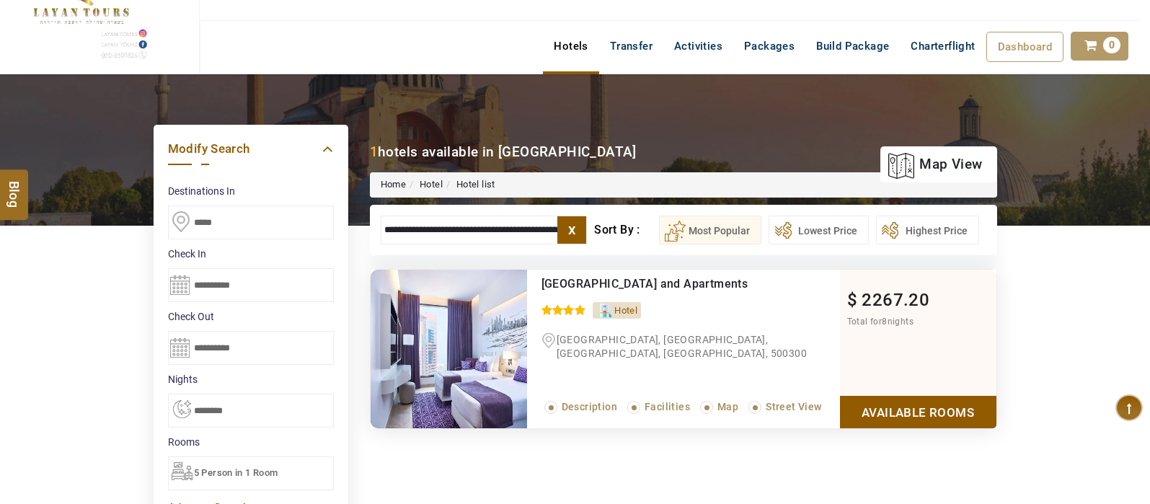
type input "**********"
click at [917, 404] on link "Available Rooms" at bounding box center [918, 412] width 156 height 32
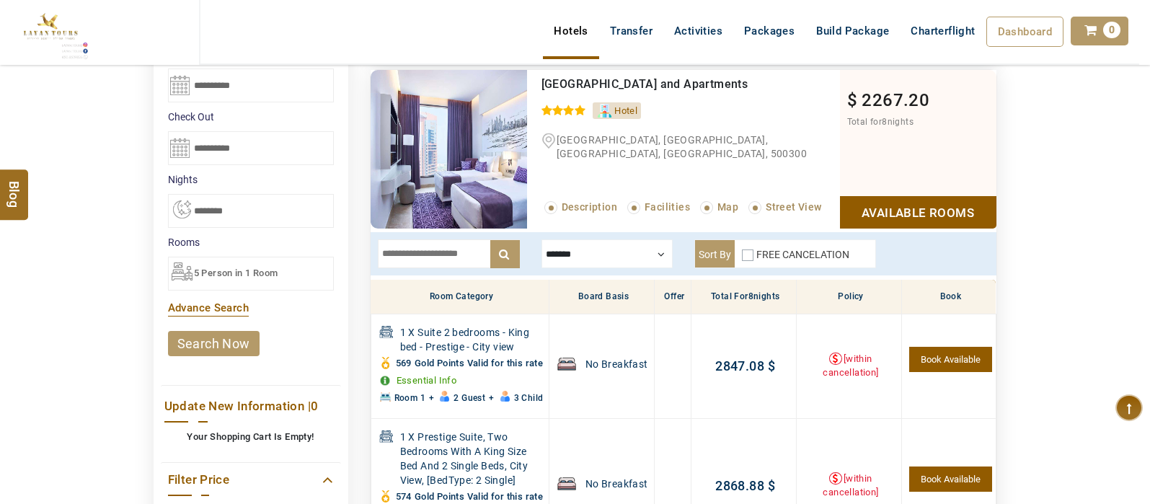
scroll to position [254, 0]
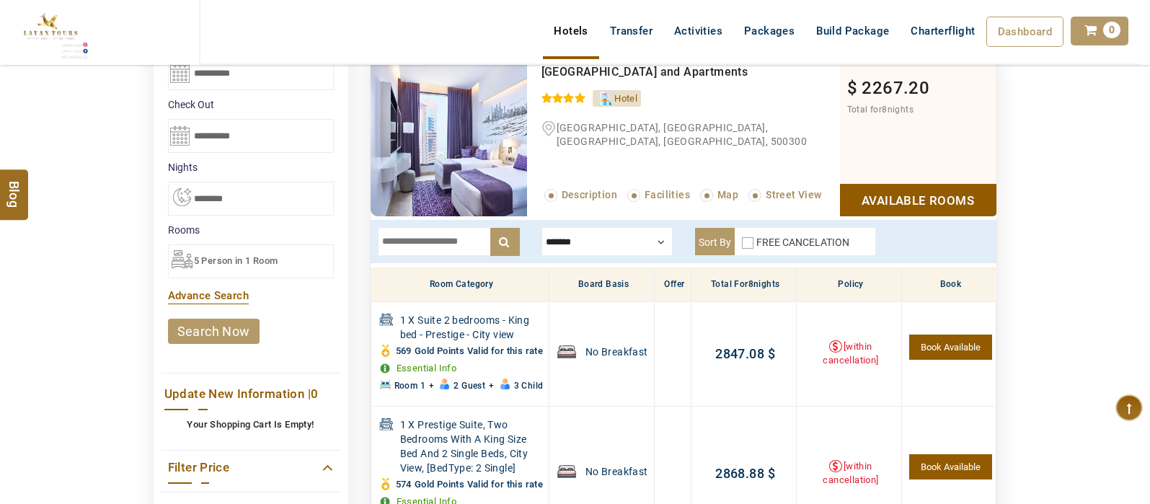
click at [637, 253] on div at bounding box center [606, 241] width 131 height 29
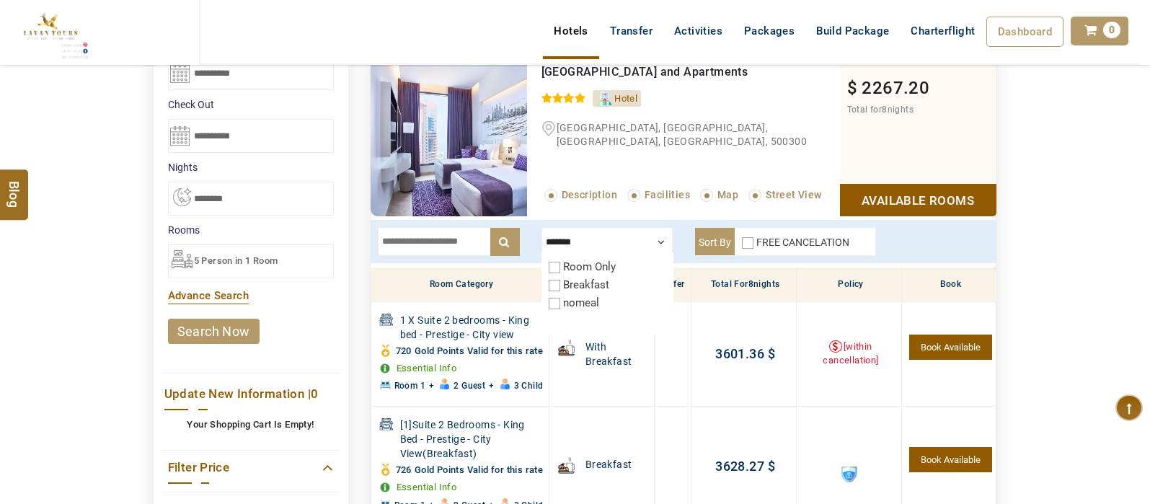
click at [1073, 257] on div "DESTINATION + Add Destination Nationality [GEOGRAPHIC_DATA] [DEMOGRAPHIC_DATA] …" at bounding box center [575, 406] width 1150 height 1088
click at [661, 240] on div at bounding box center [606, 241] width 131 height 29
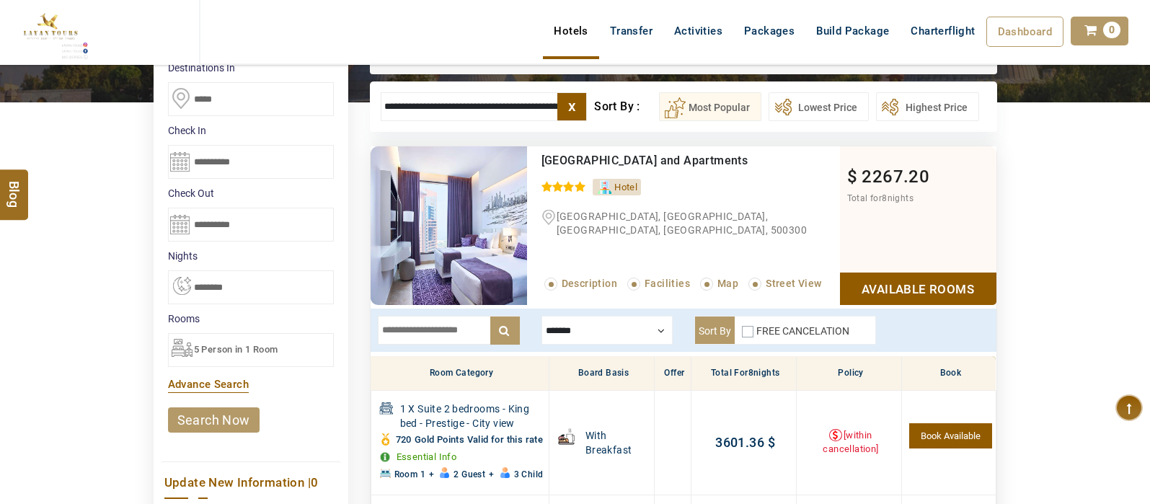
scroll to position [172, 0]
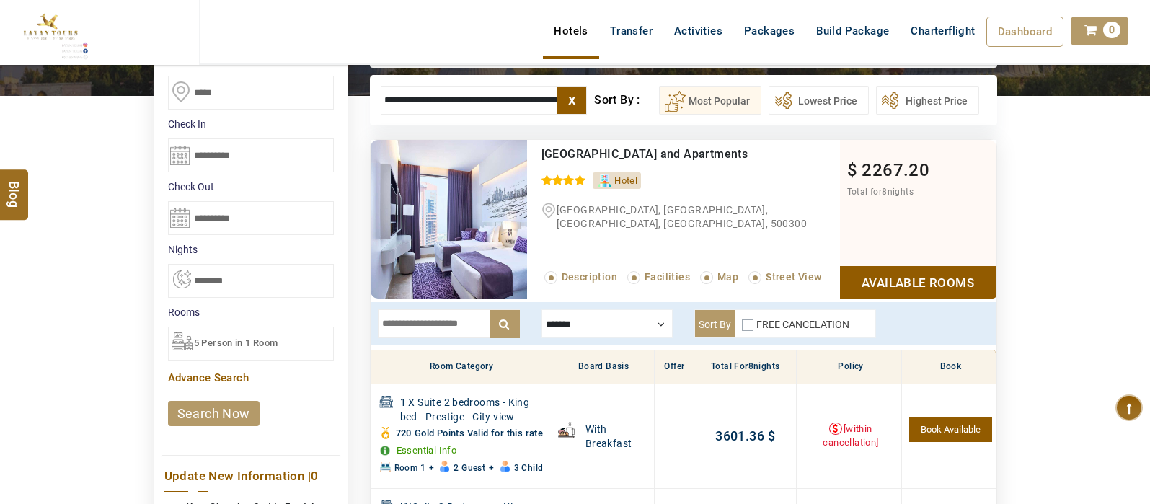
drag, startPoint x: 384, startPoint y: 102, endPoint x: 693, endPoint y: 82, distance: 309.1
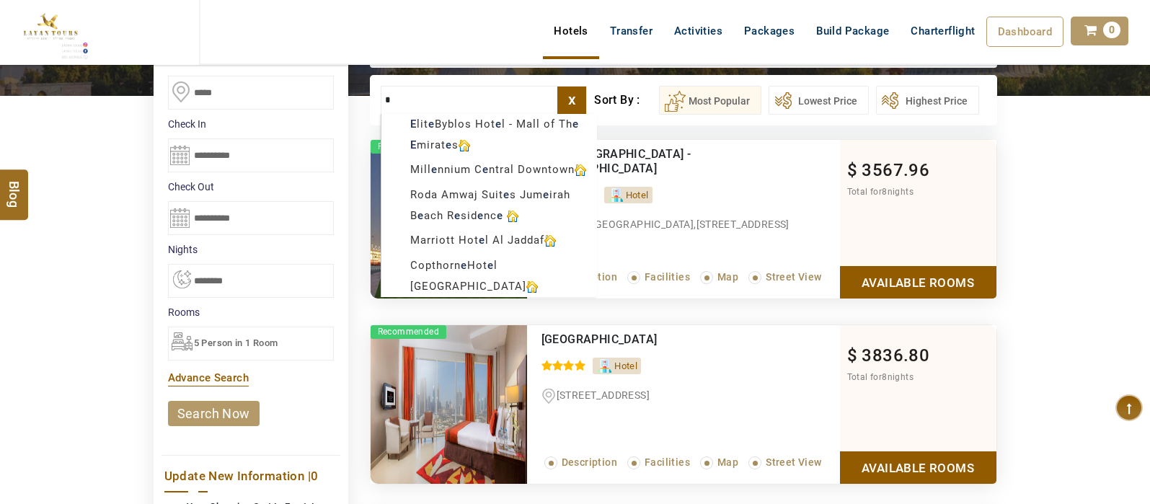
type input "*"
